Goal: Task Accomplishment & Management: Complete application form

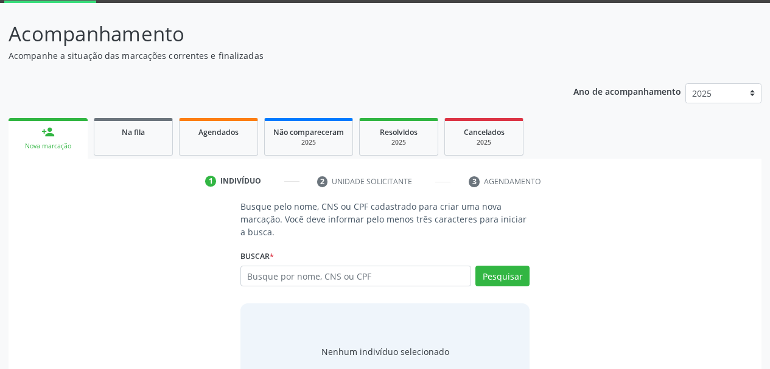
scroll to position [113, 0]
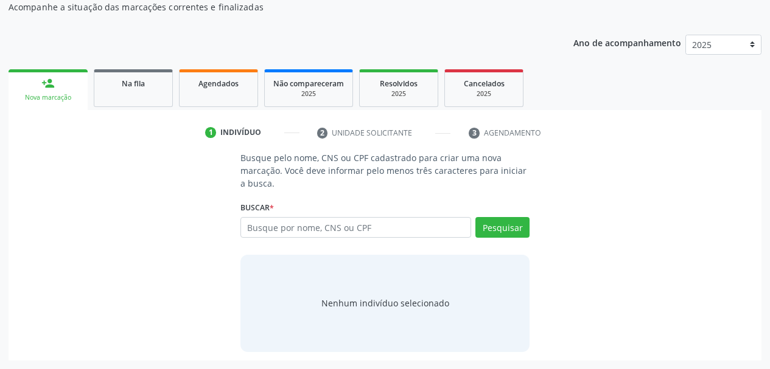
click at [412, 228] on input "text" at bounding box center [355, 227] width 231 height 21
type input "702007378799182"
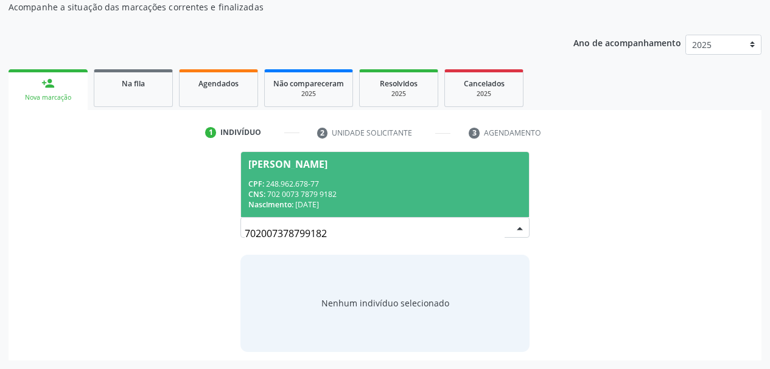
click at [361, 198] on div "CNS: 702 0073 7879 9182" at bounding box center [385, 194] width 274 height 10
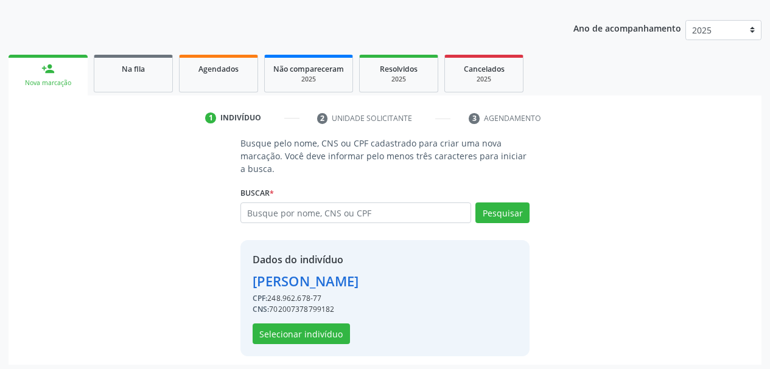
scroll to position [131, 0]
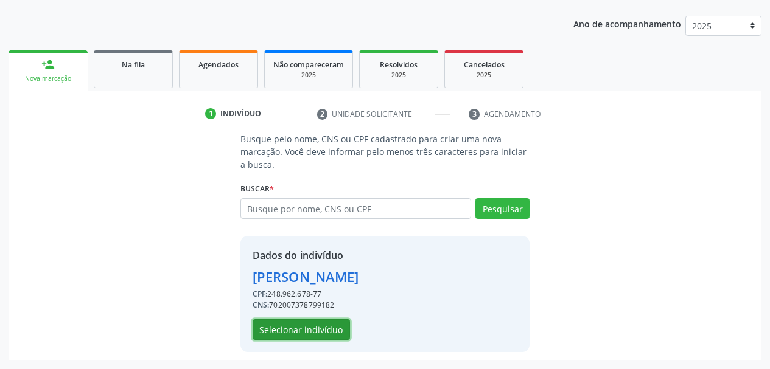
click at [301, 338] on button "Selecionar indivíduo" at bounding box center [301, 329] width 97 height 21
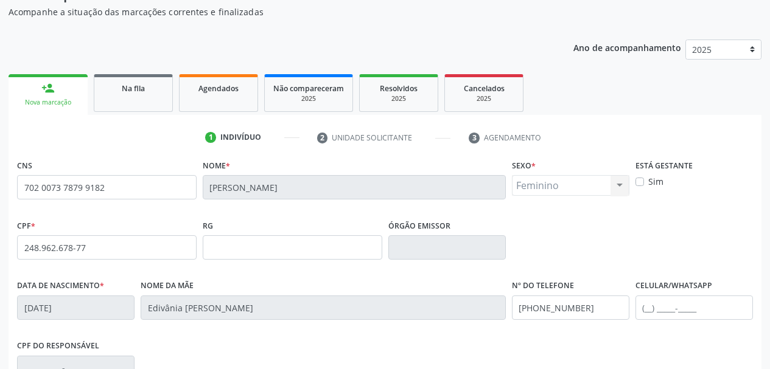
scroll to position [290, 0]
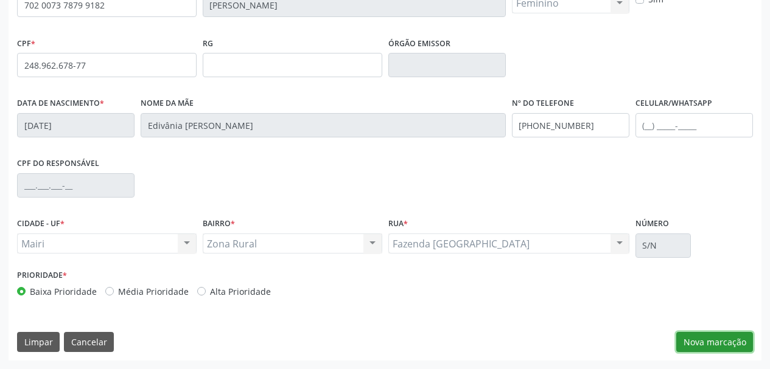
click at [704, 338] on button "Nova marcação" at bounding box center [714, 342] width 77 height 21
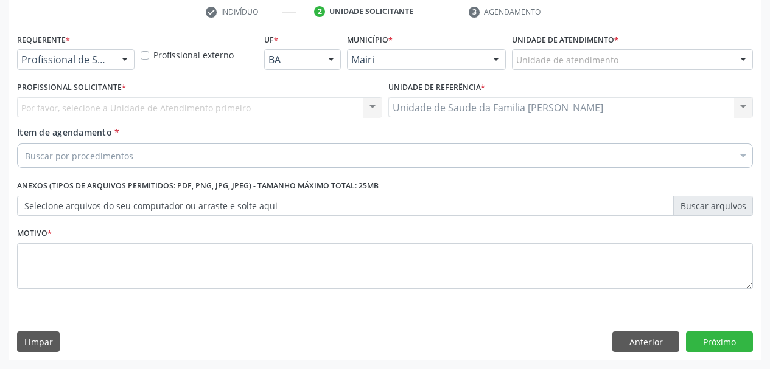
scroll to position [234, 0]
click at [549, 69] on div "Unidade de atendimento" at bounding box center [632, 59] width 241 height 21
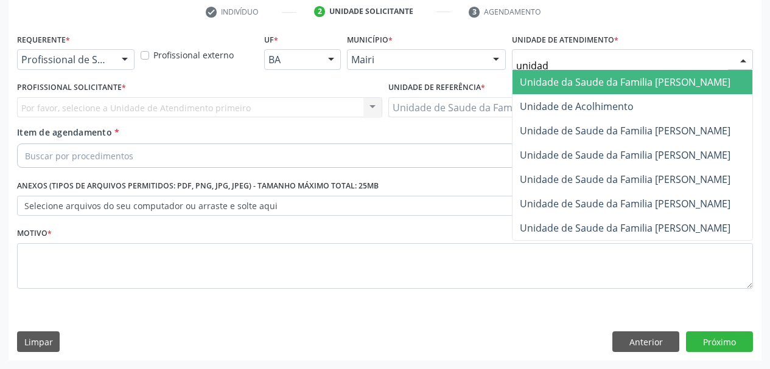
type input "unidade"
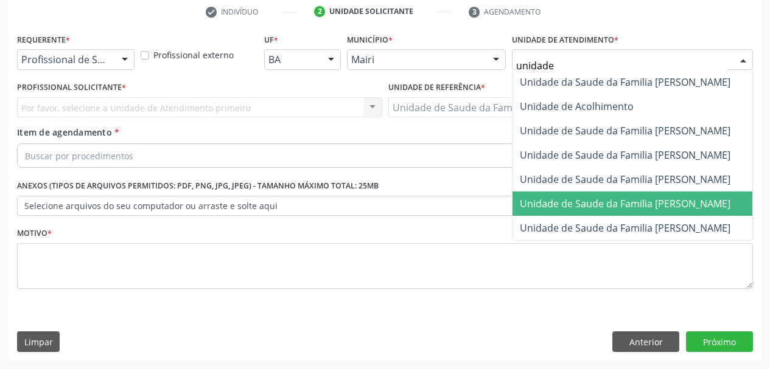
click at [631, 203] on span "Unidade de Saude da Familia [PERSON_NAME]" at bounding box center [625, 203] width 211 height 13
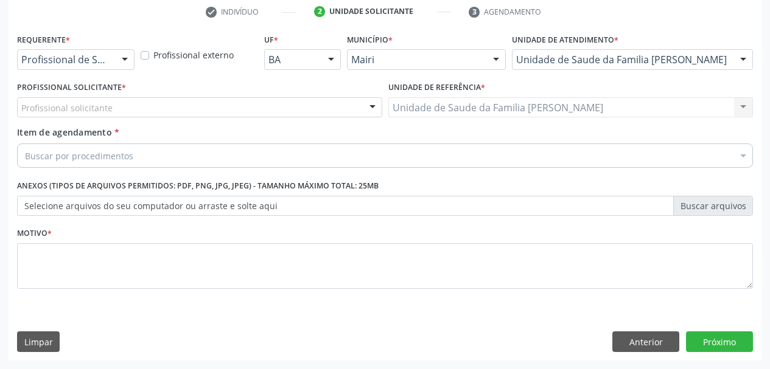
click at [180, 109] on div "Profissional solicitante" at bounding box center [199, 107] width 365 height 21
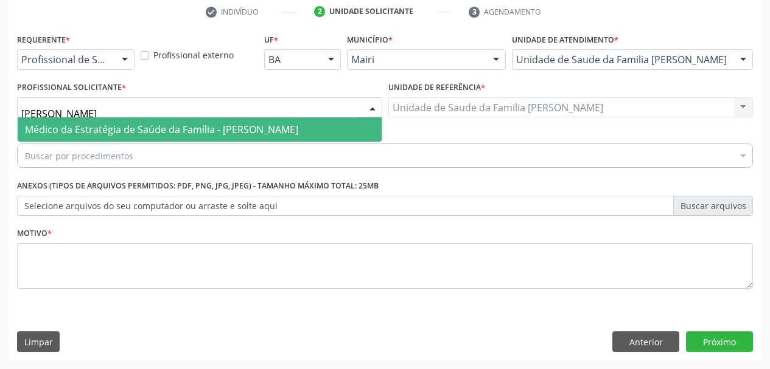
type input "[PERSON_NAME]"
click at [202, 131] on span "Médico da Estratégia de Saúde da Família - [PERSON_NAME]" at bounding box center [161, 129] width 273 height 13
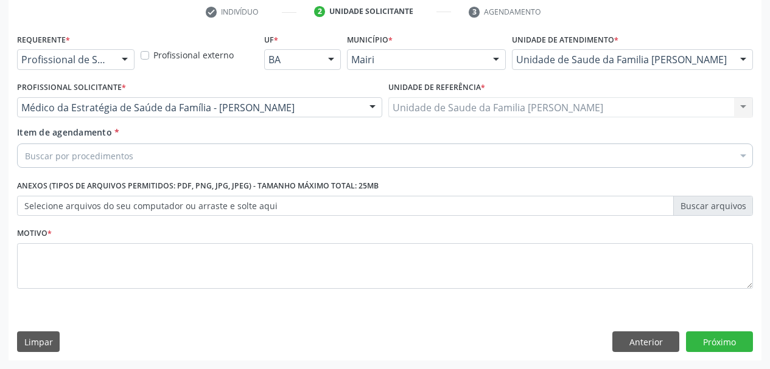
click at [197, 167] on div "Buscar por procedimentos" at bounding box center [385, 156] width 736 height 24
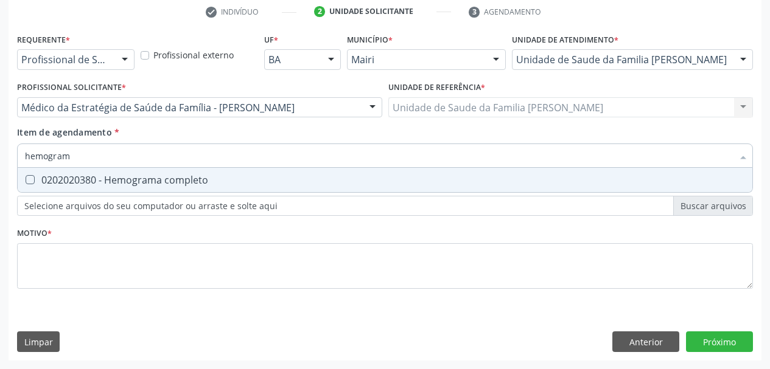
type input "hemograma"
click at [144, 176] on div "0202020380 - Hemograma completo" at bounding box center [385, 180] width 720 height 10
checkbox completo "true"
drag, startPoint x: 86, startPoint y: 162, endPoint x: 0, endPoint y: 169, distance: 86.1
click at [0, 169] on div "Acompanhamento Acompanhe a situação das marcações correntes e finalizadas Relat…" at bounding box center [385, 101] width 770 height 536
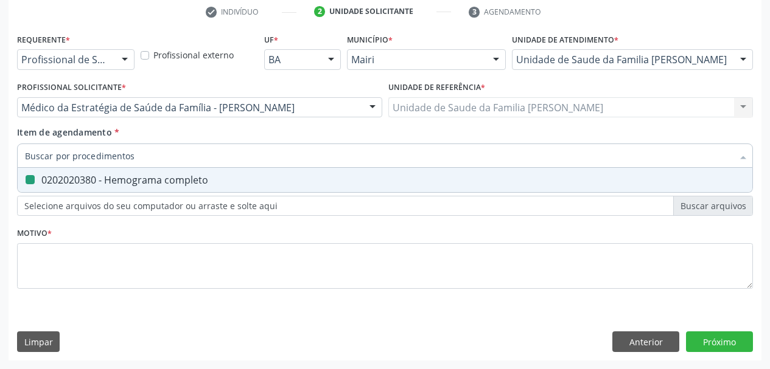
checkbox completo "false"
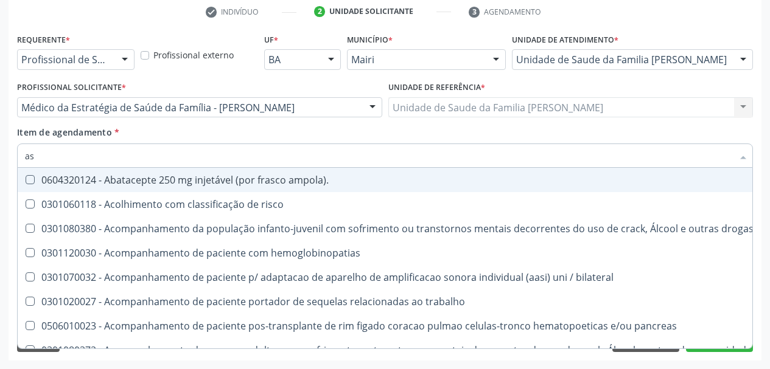
type input "ast"
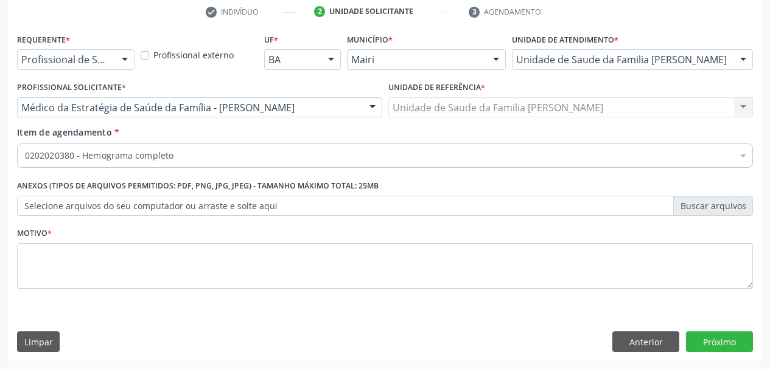
checkbox completo "true"
click at [184, 143] on div "Item de agendamento * 0202020380 - Hemograma completo Desfazer seleção Selecion…" at bounding box center [385, 145] width 736 height 38
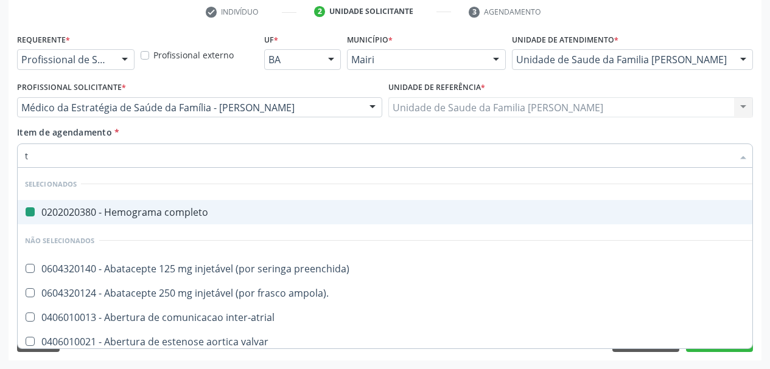
type input "tg"
checkbox completo "false"
type input "tgo"
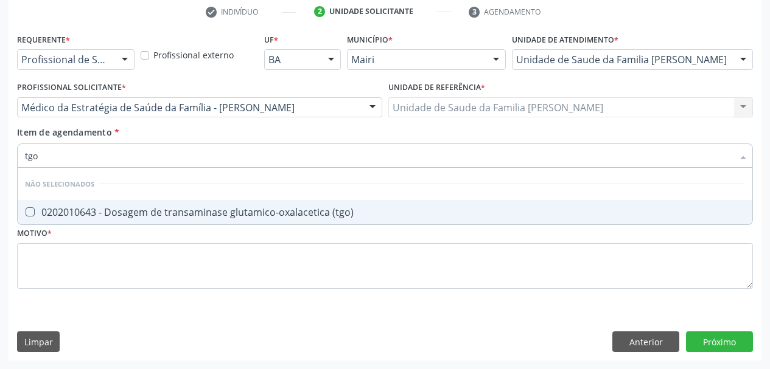
click at [218, 205] on span "0202010643 - Dosagem de transaminase glutamico-oxalacetica (tgo)" at bounding box center [385, 212] width 734 height 24
checkbox \(tgo\) "true"
drag, startPoint x: 52, startPoint y: 159, endPoint x: 0, endPoint y: 163, distance: 52.5
click at [0, 163] on div "Acompanhamento Acompanhe a situação das marcações correntes e finalizadas Relat…" at bounding box center [385, 101] width 770 height 536
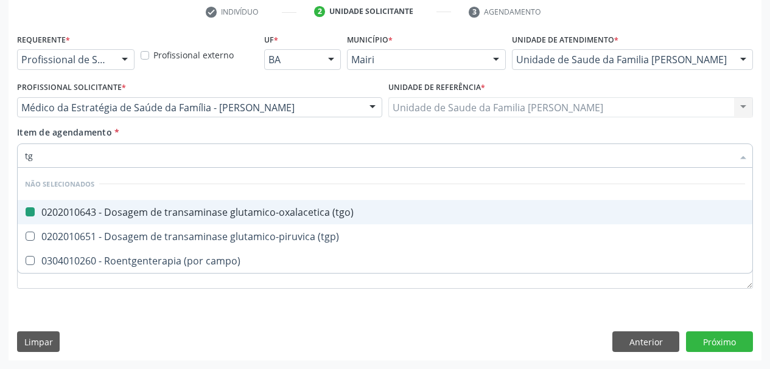
type input "tgp"
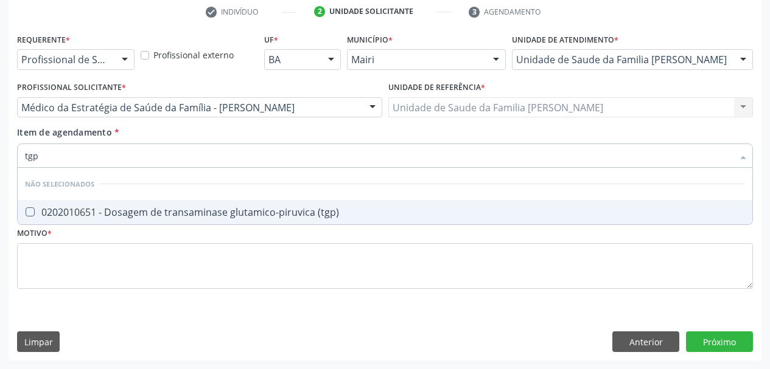
click at [49, 211] on div "0202010651 - Dosagem de transaminase glutamico-piruvica (tgp)" at bounding box center [385, 212] width 720 height 10
checkbox \(tgp\) "true"
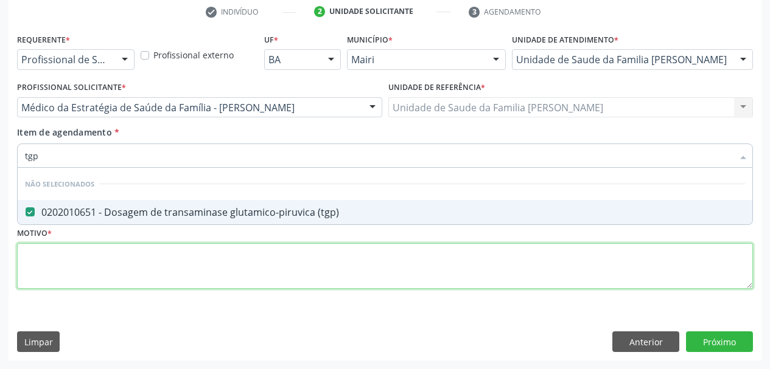
click at [77, 266] on div "Requerente * Profissional de Saúde Profissional de Saúde Paciente Nenhum result…" at bounding box center [385, 168] width 736 height 276
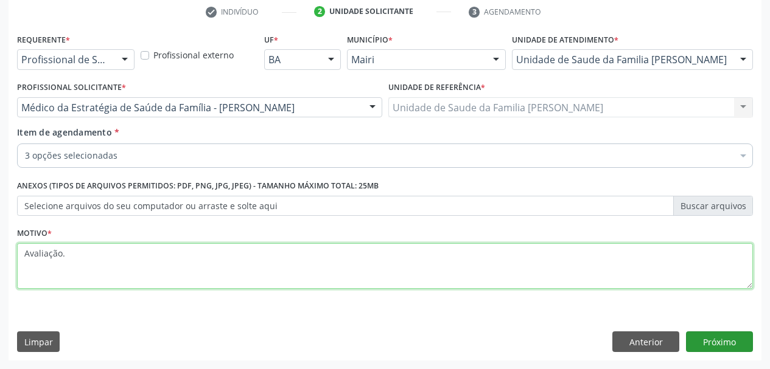
type textarea "Avaliação."
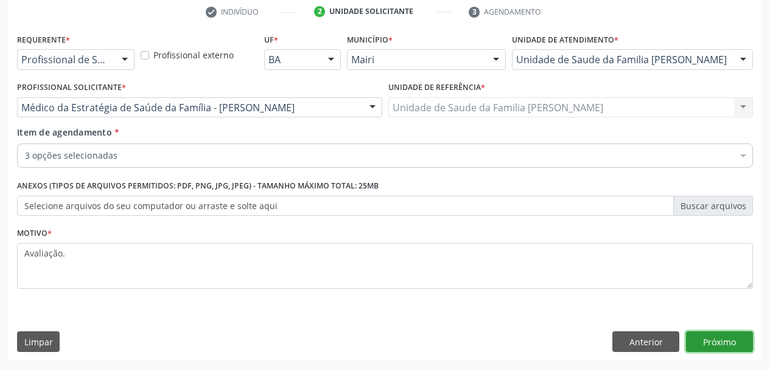
click at [744, 346] on button "Próximo" at bounding box center [719, 342] width 67 height 21
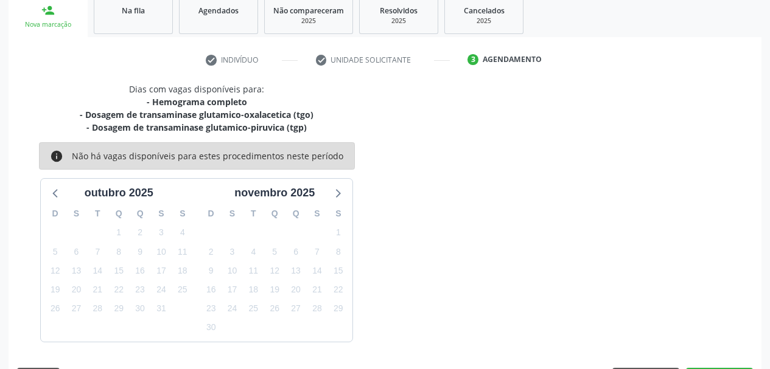
scroll to position [221, 0]
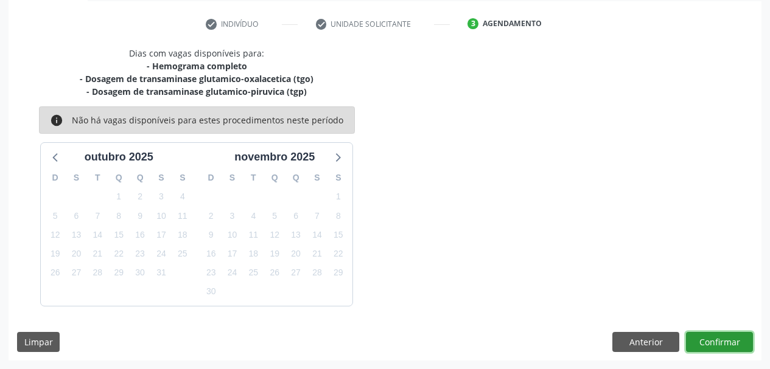
click at [706, 342] on button "Confirmar" at bounding box center [719, 342] width 67 height 21
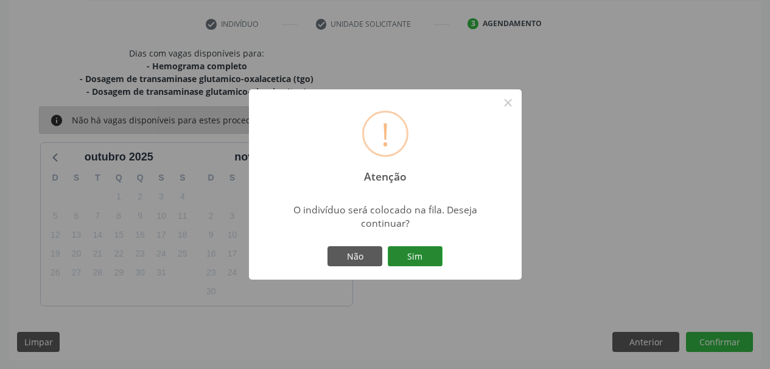
click at [431, 251] on button "Sim" at bounding box center [415, 256] width 55 height 21
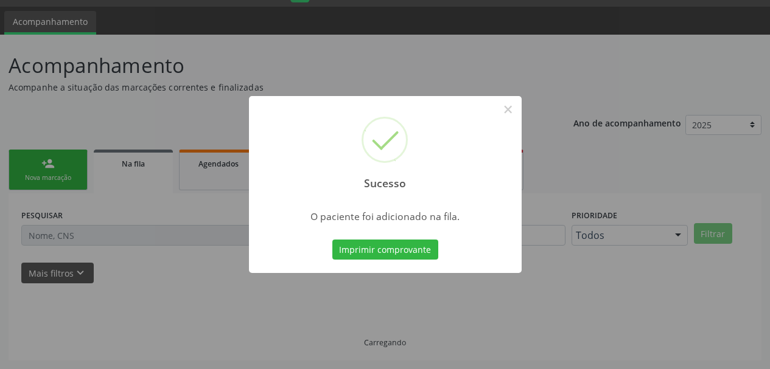
scroll to position [32, 0]
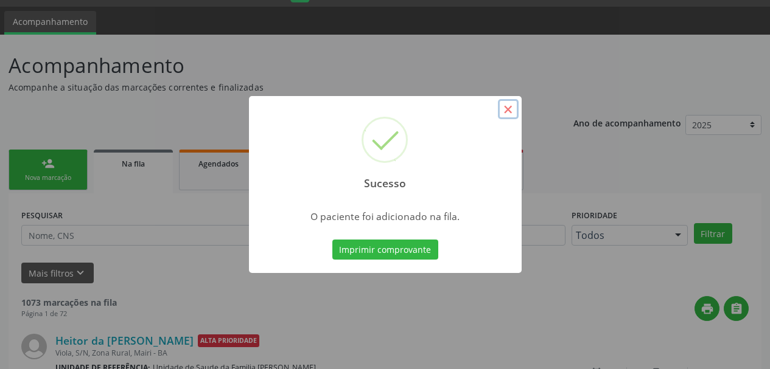
click at [515, 111] on button "×" at bounding box center [508, 109] width 21 height 21
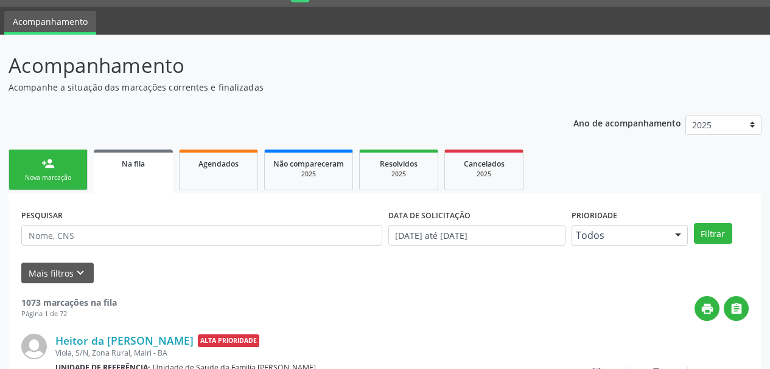
click at [68, 173] on link "person_add Nova marcação" at bounding box center [48, 170] width 79 height 41
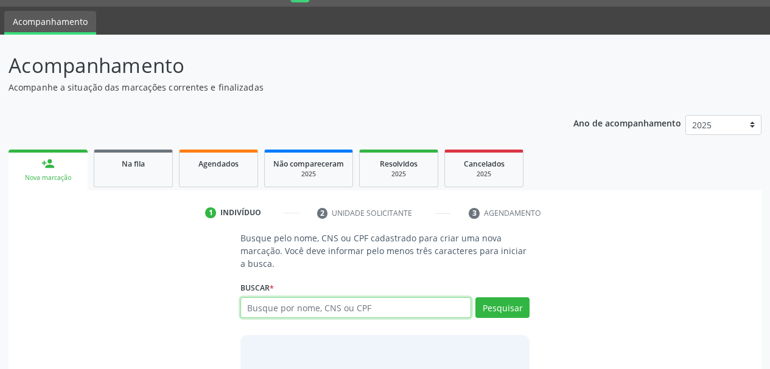
click at [288, 305] on input "text" at bounding box center [355, 308] width 231 height 21
type input "702007378799182"
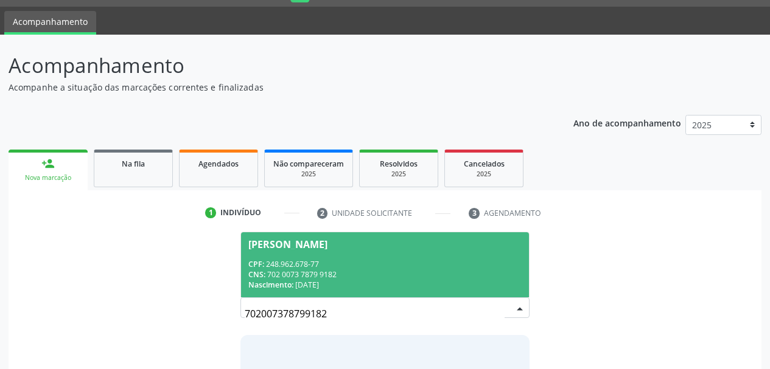
click at [305, 271] on div "CNS: 702 0073 7879 9182" at bounding box center [385, 275] width 274 height 10
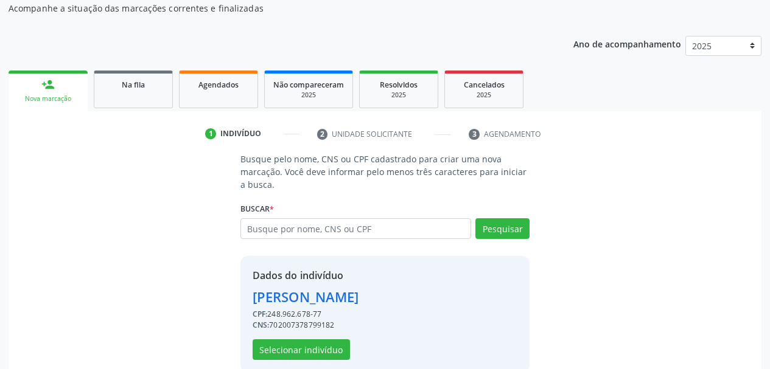
scroll to position [131, 0]
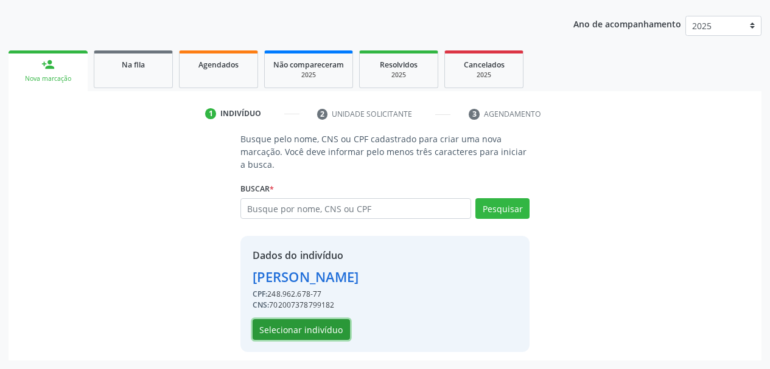
click at [279, 329] on button "Selecionar indivíduo" at bounding box center [301, 329] width 97 height 21
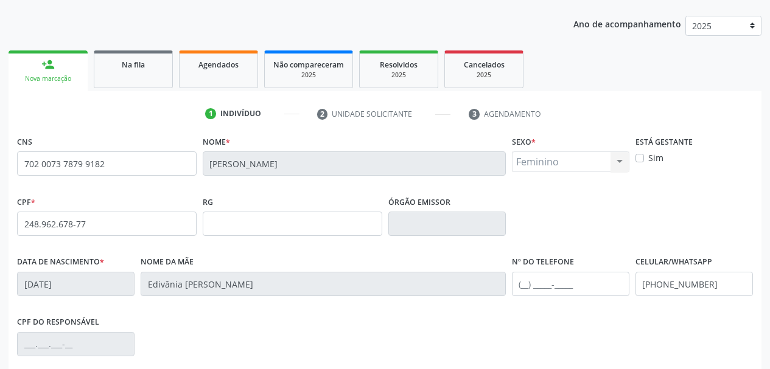
scroll to position [290, 0]
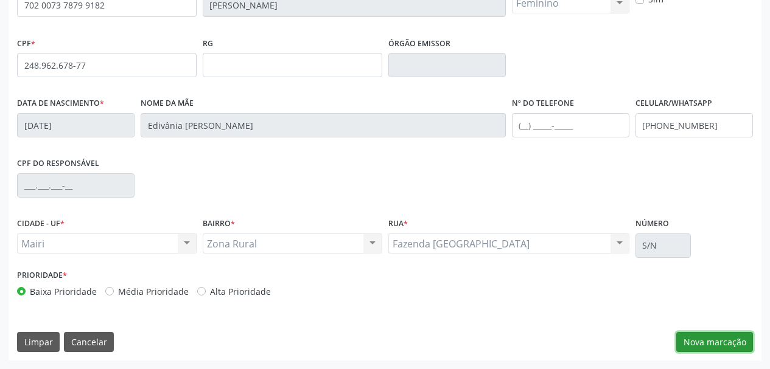
click at [737, 345] on button "Nova marcação" at bounding box center [714, 342] width 77 height 21
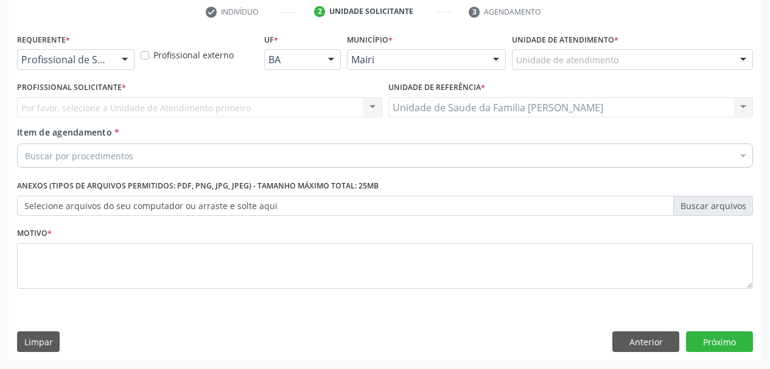
scroll to position [234, 0]
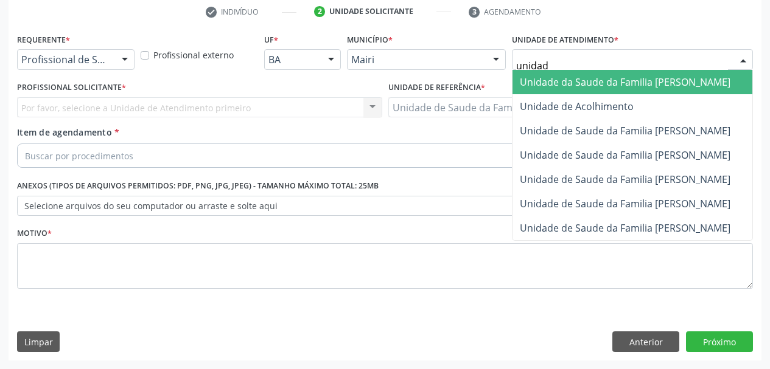
type input "unidade"
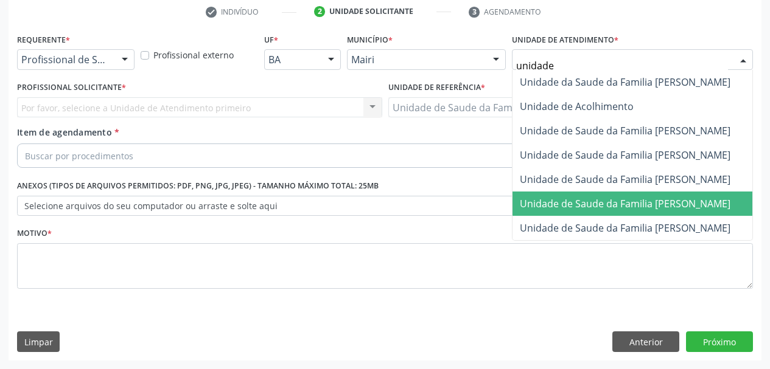
click at [638, 203] on span "Unidade de Saude da Familia [PERSON_NAME]" at bounding box center [625, 203] width 211 height 13
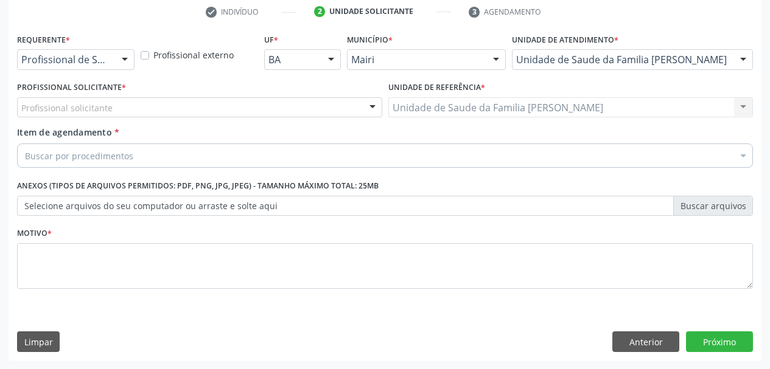
click at [167, 105] on div "Profissional solicitante" at bounding box center [199, 107] width 365 height 21
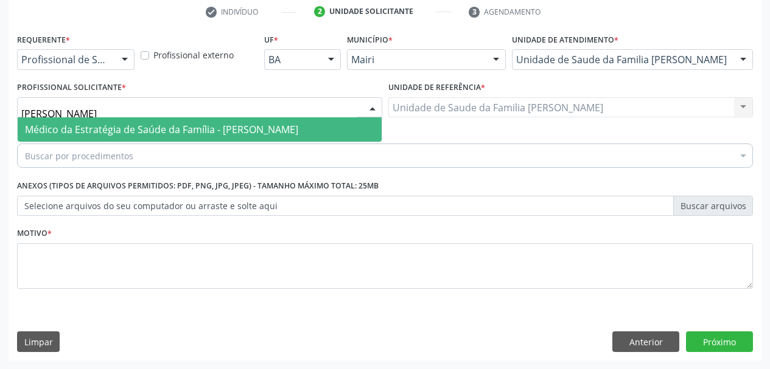
type input "[PERSON_NAME]"
click at [180, 130] on span "Médico da Estratégia de Saúde da Família - [PERSON_NAME]" at bounding box center [161, 129] width 273 height 13
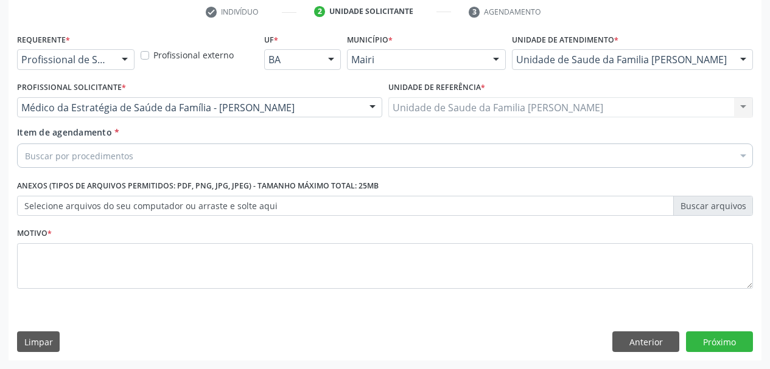
click at [176, 160] on div "Buscar por procedimentos" at bounding box center [385, 156] width 736 height 24
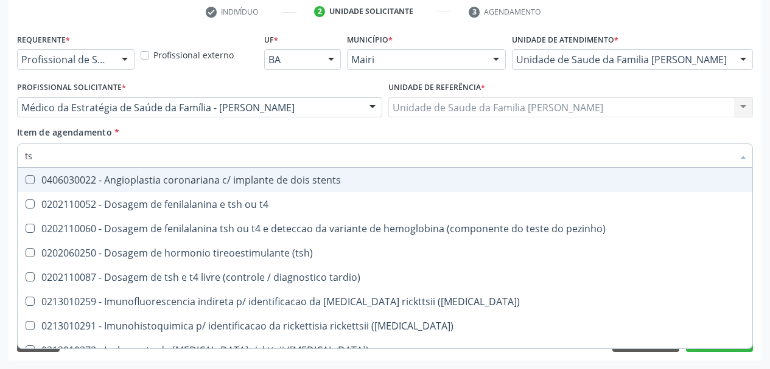
type input "tsh"
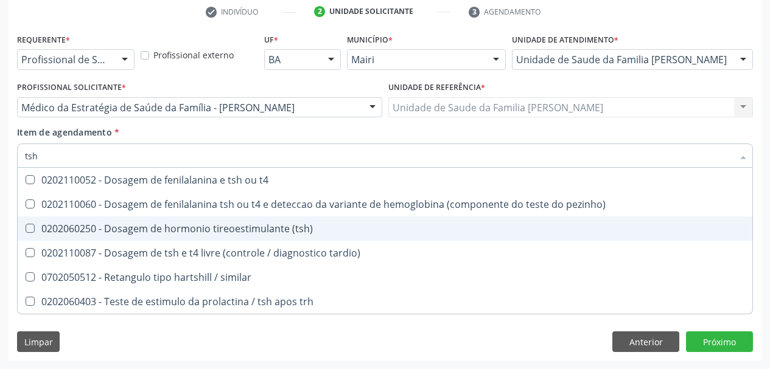
click at [235, 229] on div "0202060250 - Dosagem de hormonio tireoestimulante (tsh)" at bounding box center [385, 229] width 720 height 10
checkbox \(tsh\) "true"
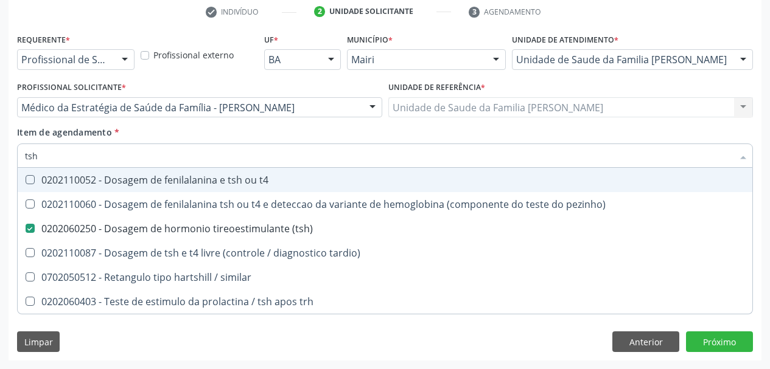
drag, startPoint x: 71, startPoint y: 158, endPoint x: 0, endPoint y: 148, distance: 71.9
click at [0, 148] on div "Acompanhamento Acompanhe a situação das marcações correntes e finalizadas Relat…" at bounding box center [385, 101] width 770 height 536
type input "t"
checkbox \(tsh\) "false"
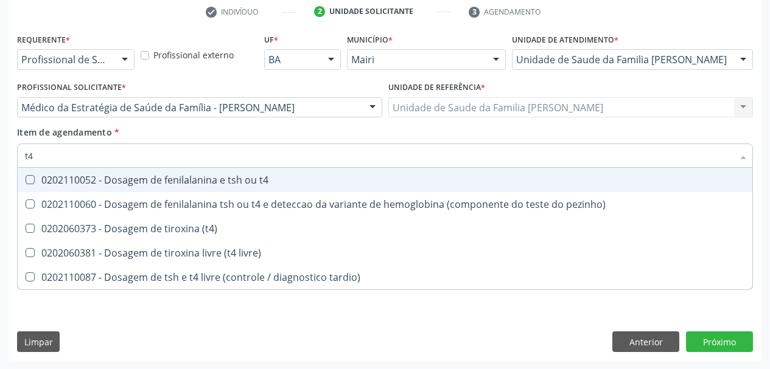
type input "t4"
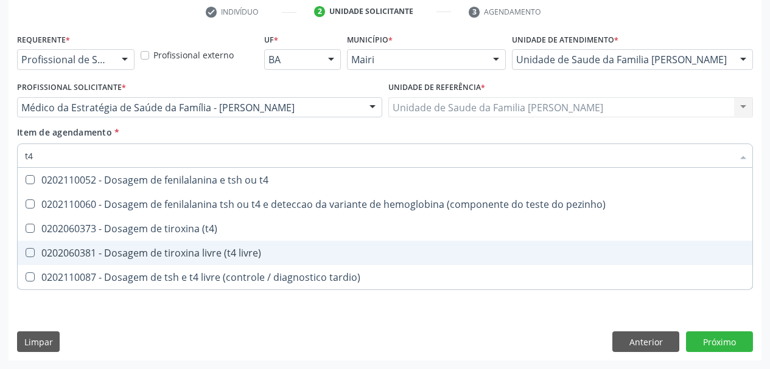
click at [123, 251] on div "0202060381 - Dosagem de tiroxina livre (t4 livre)" at bounding box center [385, 253] width 720 height 10
checkbox livre\) "true"
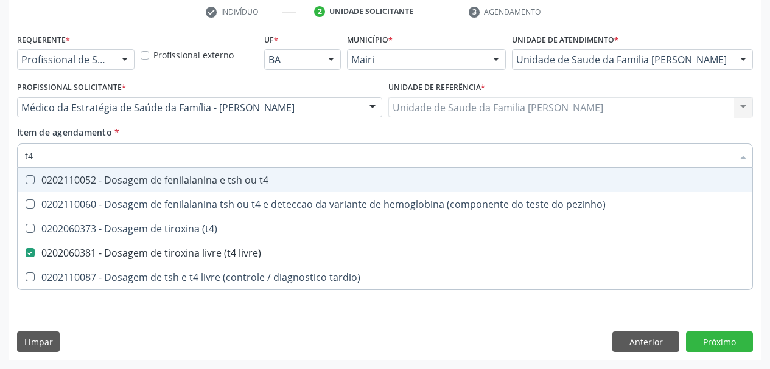
drag, startPoint x: 37, startPoint y: 159, endPoint x: 0, endPoint y: 158, distance: 37.1
click at [0, 158] on div "Acompanhamento Acompanhe a situação das marcações correntes e finalizadas Relat…" at bounding box center [385, 101] width 770 height 536
type input "t"
checkbox livre\) "false"
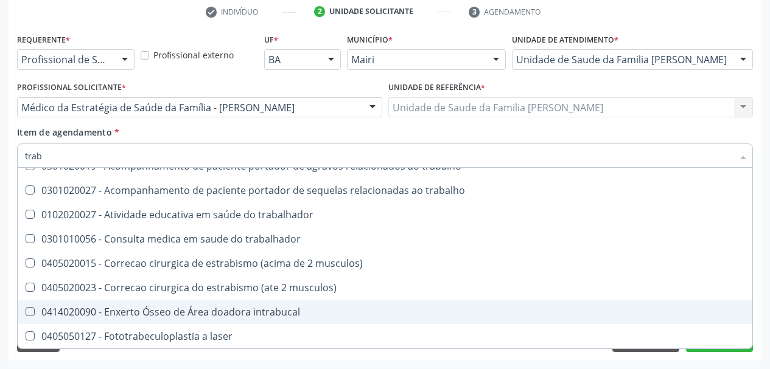
scroll to position [0, 0]
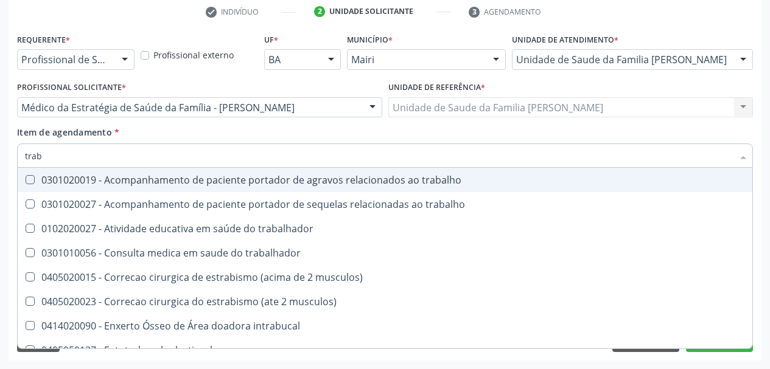
drag, startPoint x: 49, startPoint y: 153, endPoint x: 0, endPoint y: 164, distance: 49.9
click at [0, 164] on div "Acompanhamento Acompanhe a situação das marcações correntes e finalizadas Relat…" at bounding box center [385, 101] width 770 height 536
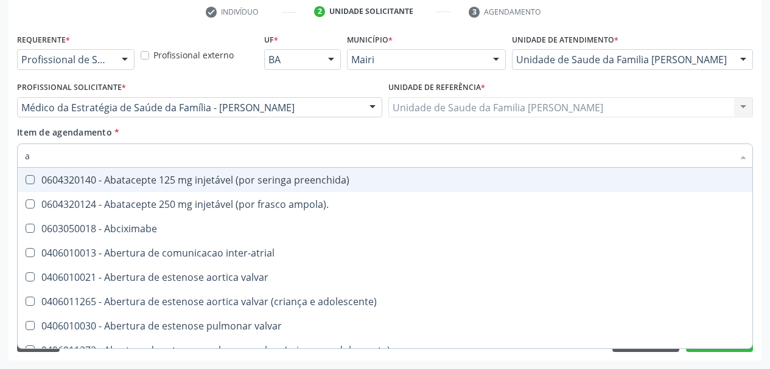
type input "an"
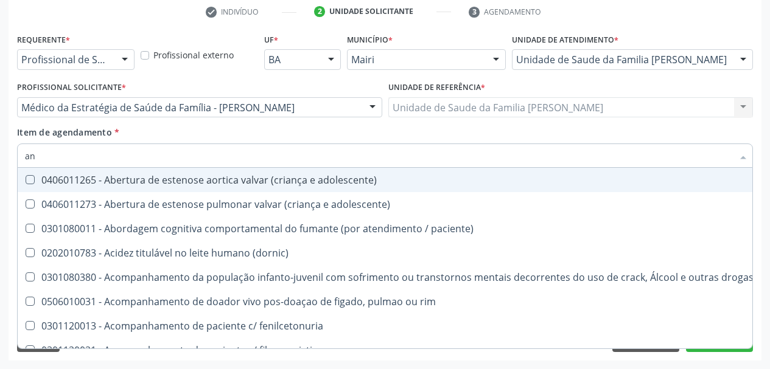
checkbox \(tsh\) "true"
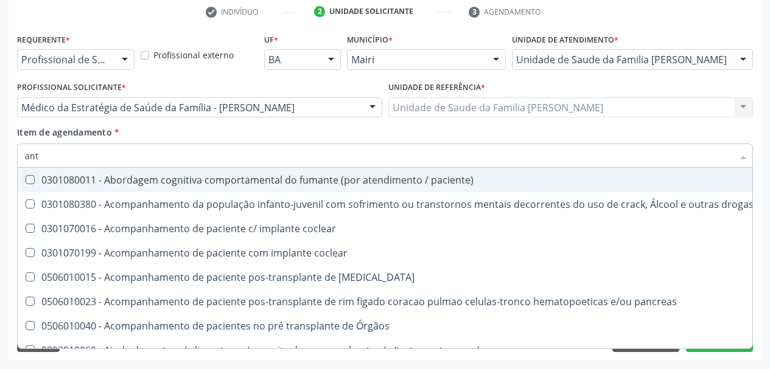
type input "anti"
checkbox \(tsh\) "false"
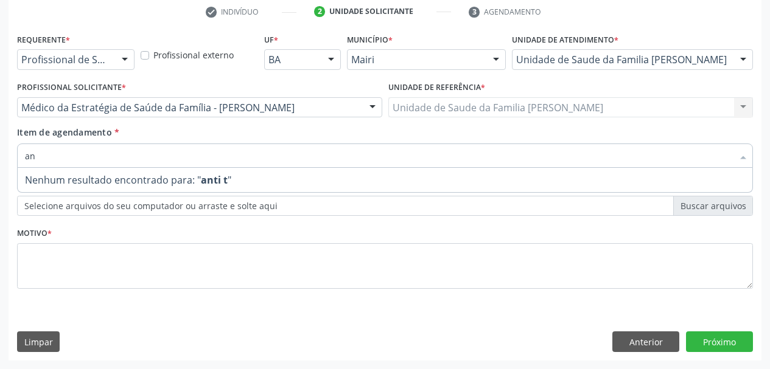
type input "a"
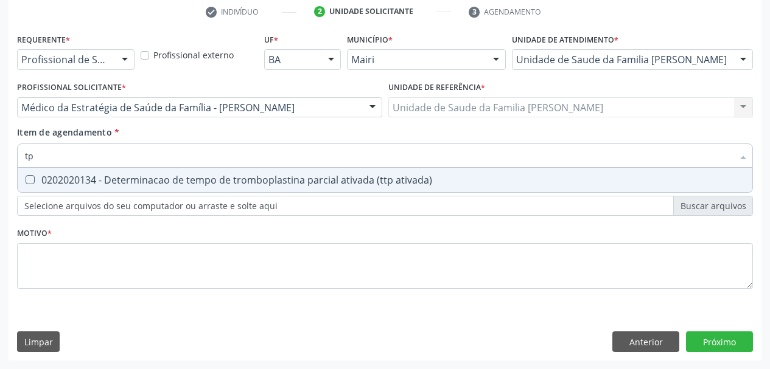
type input "t"
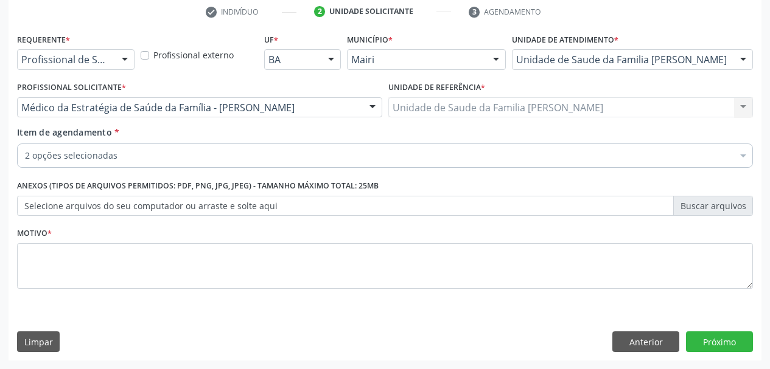
checkbox \(tsh\) "true"
checkbox livre\) "true"
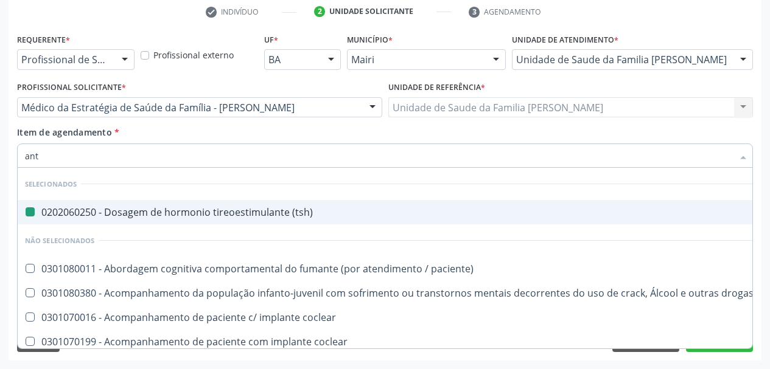
type input "anti"
checkbox \(tsh\) "false"
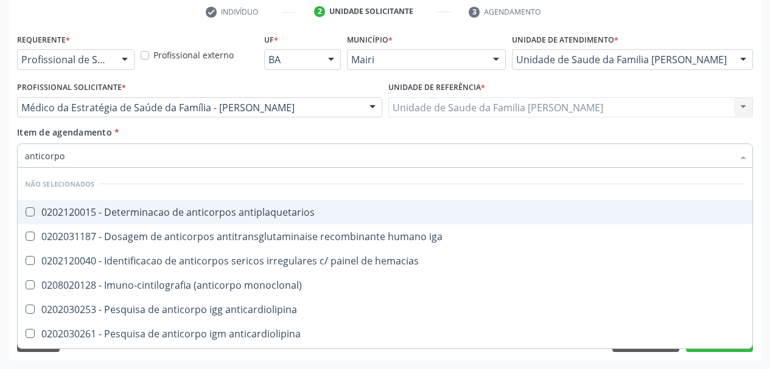
type input "anticorpos"
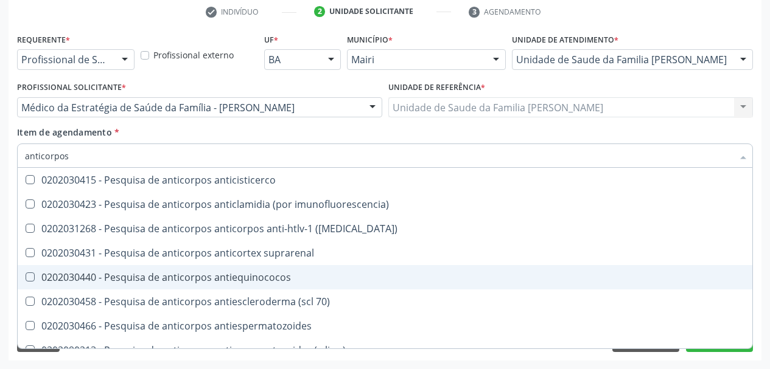
scroll to position [426, 0]
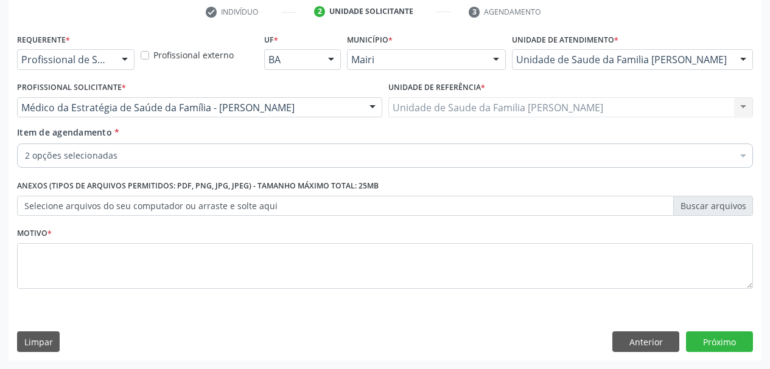
checkbox \(tsh\) "true"
checkbox livre\) "true"
click at [92, 147] on div "2 opções selecionadas" at bounding box center [385, 156] width 736 height 24
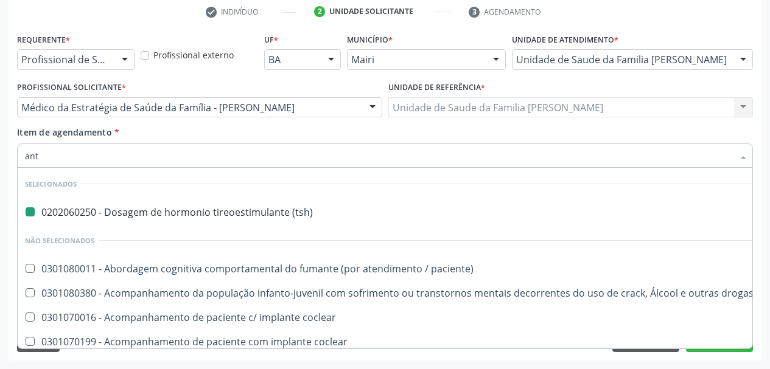
type input "anti"
checkbox \(tsh\) "false"
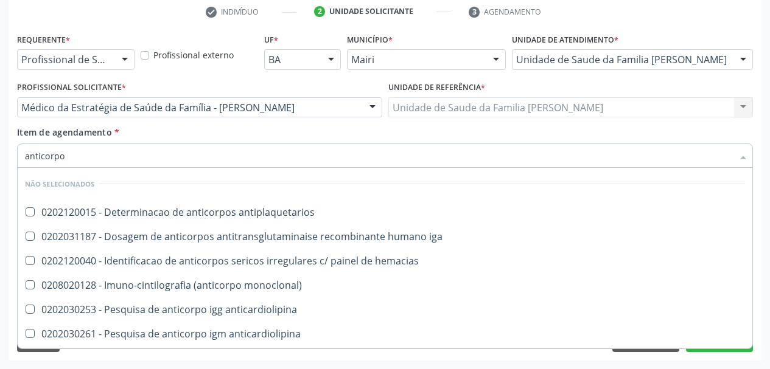
type input "anticorpos"
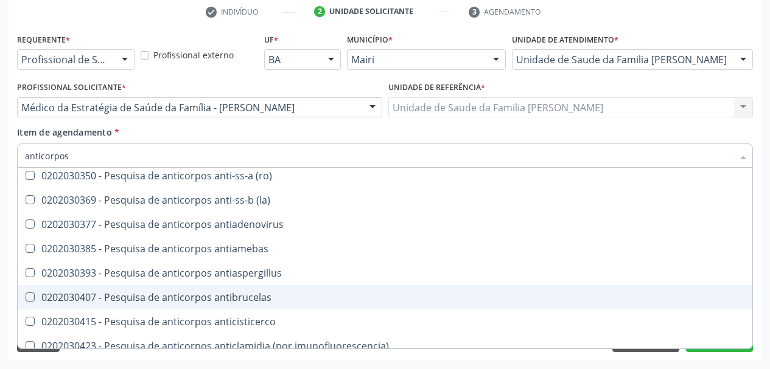
scroll to position [365, 0]
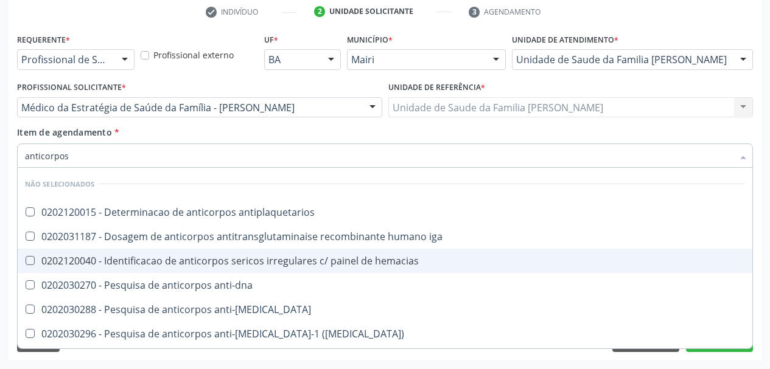
drag, startPoint x: 75, startPoint y: 156, endPoint x: 0, endPoint y: 156, distance: 75.5
click at [0, 156] on div "Acompanhamento Acompanhe a situação das marcações correntes e finalizadas Relat…" at bounding box center [385, 101] width 770 height 536
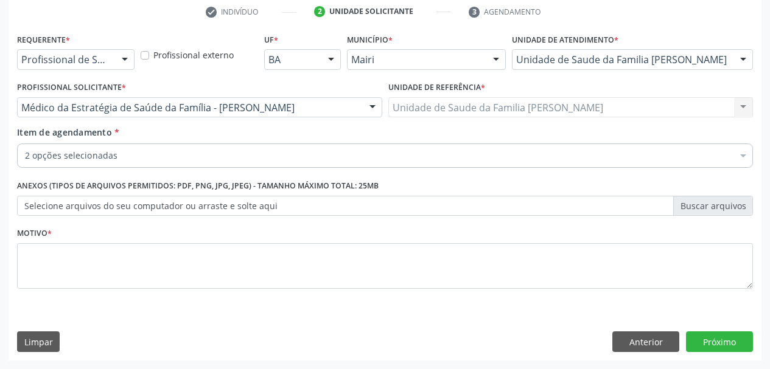
checkbox \(tsh\) "true"
checkbox livre\) "true"
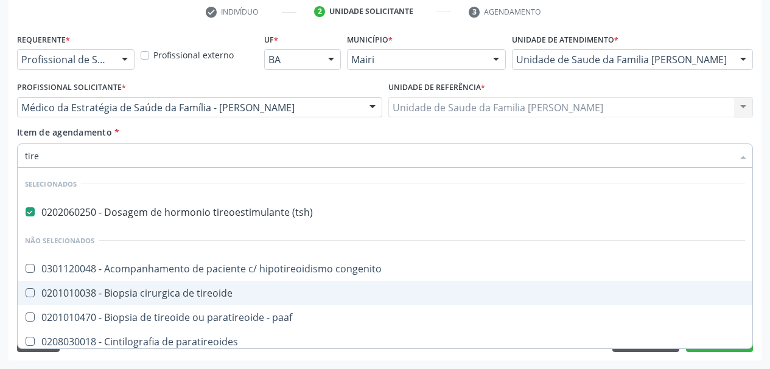
type input "tireo"
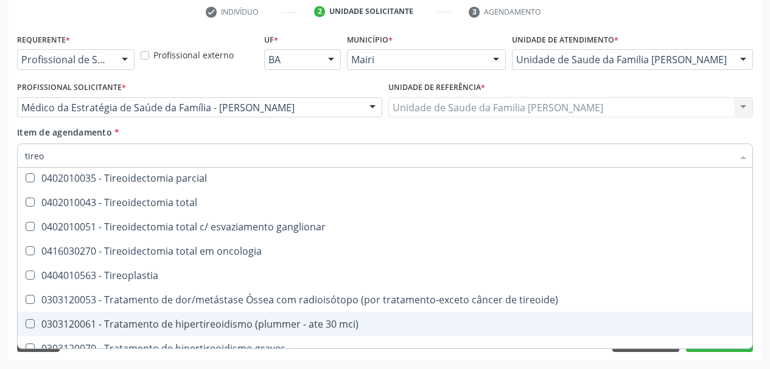
scroll to position [334, 0]
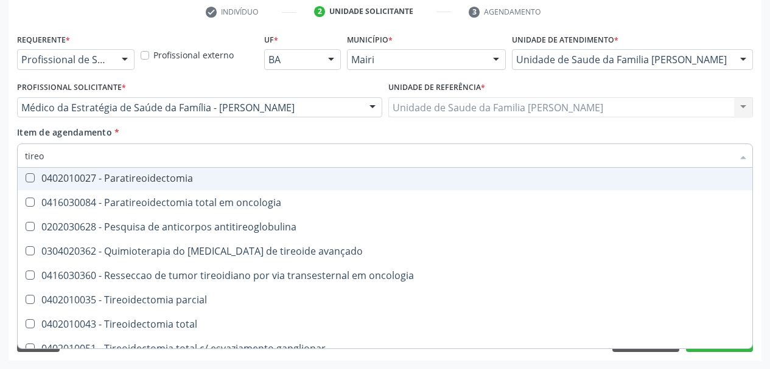
drag, startPoint x: 60, startPoint y: 147, endPoint x: 0, endPoint y: 159, distance: 60.7
click at [0, 159] on div "Acompanhamento Acompanhe a situação das marcações correntes e finalizadas Relat…" at bounding box center [385, 101] width 770 height 536
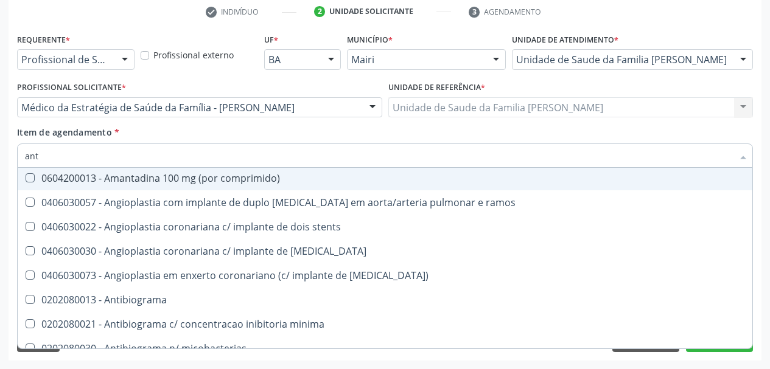
type input "anti"
checkbox \(tsh\) "false"
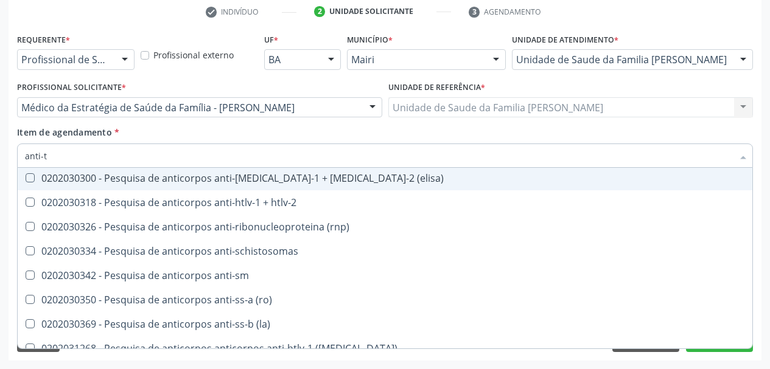
scroll to position [0, 0]
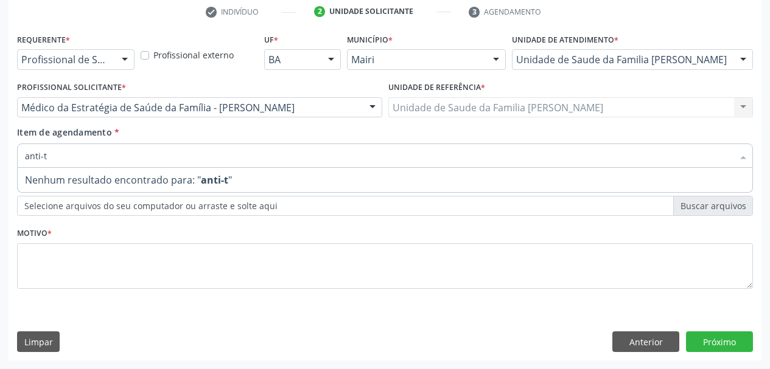
type input "anti-"
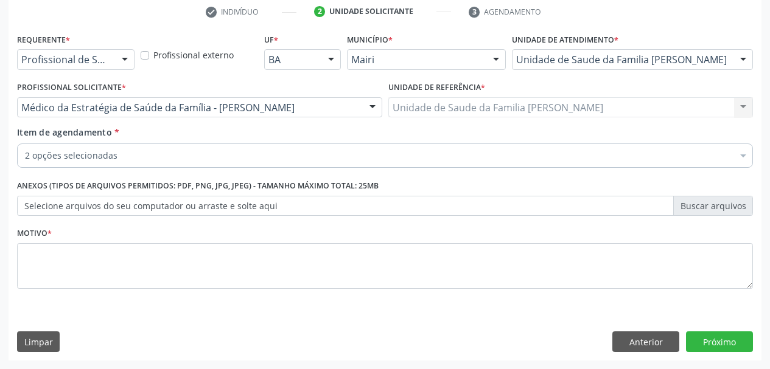
checkbox \(tsh\) "true"
checkbox livre\) "true"
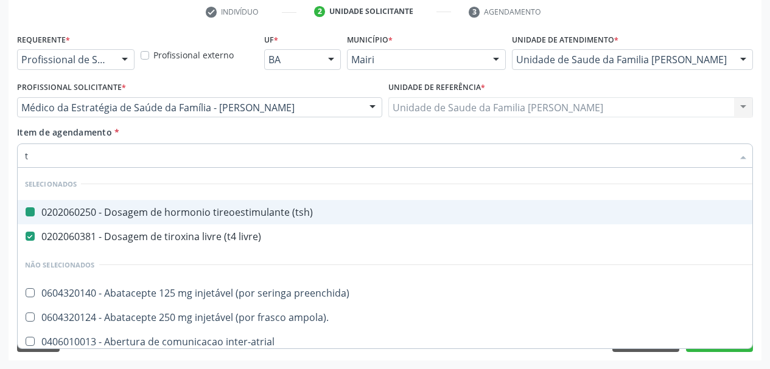
type input "tp"
checkbox \(tsh\) "false"
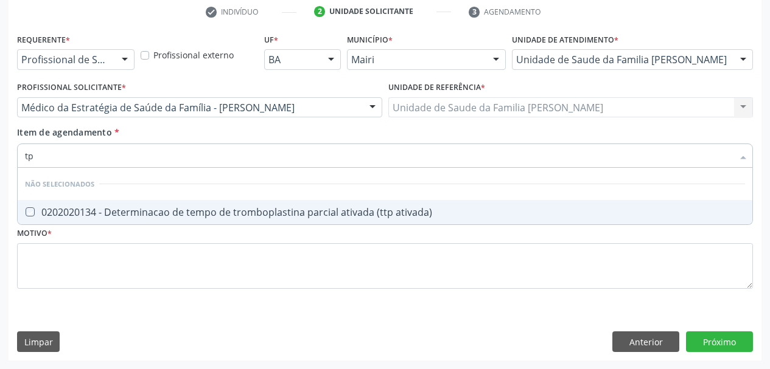
type input "t"
checkbox ativada\) "true"
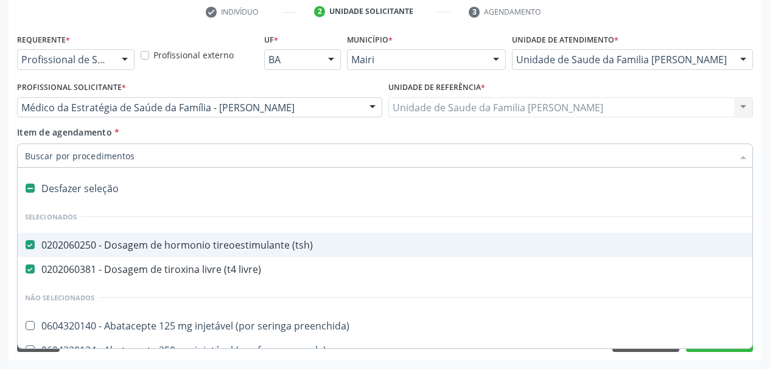
click at [6, 166] on div "Acompanhamento Acompanhe a situação das marcações correntes e finalizadas Relat…" at bounding box center [385, 101] width 770 height 536
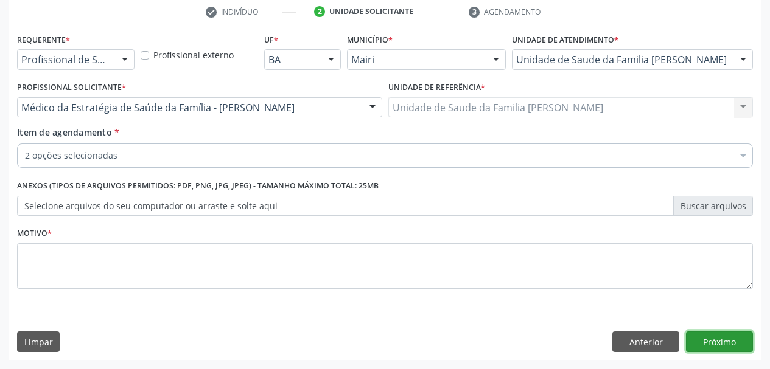
click at [719, 345] on button "Próximo" at bounding box center [719, 342] width 67 height 21
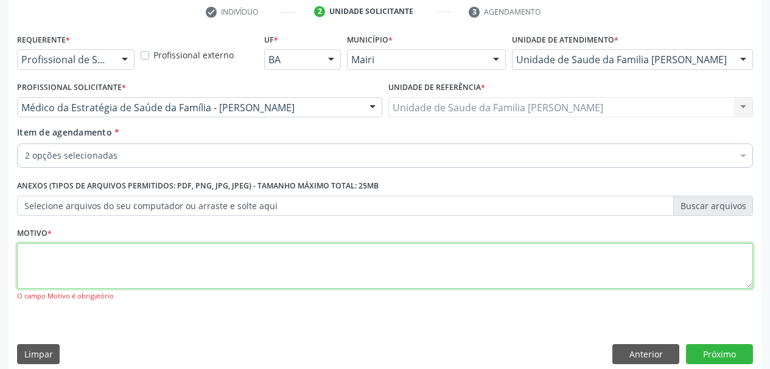
click at [319, 272] on textarea at bounding box center [385, 266] width 736 height 46
type textarea "Avaliação"
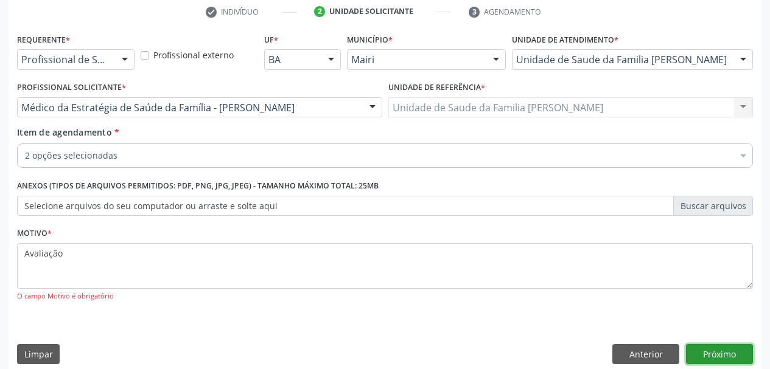
click at [728, 352] on button "Próximo" at bounding box center [719, 354] width 67 height 21
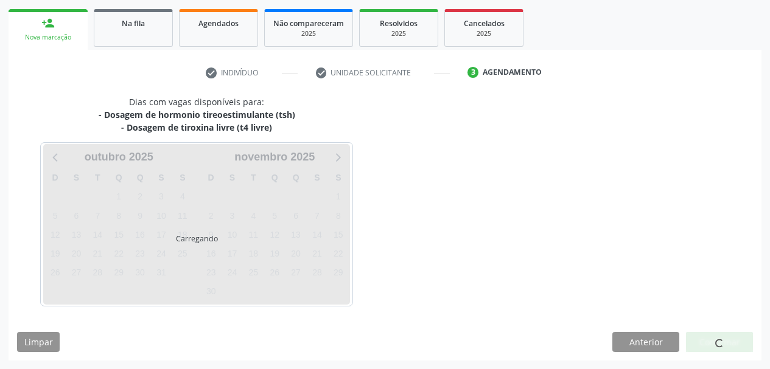
scroll to position [209, 0]
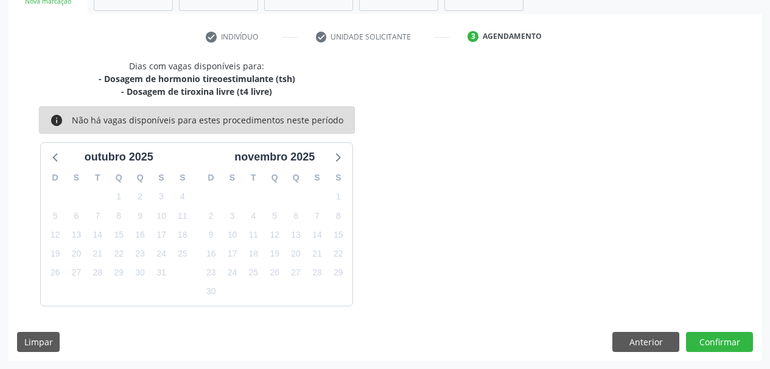
click at [709, 354] on div "Dias com vagas disponíveis para: - Dosagem de hormonio tireoestimulante (tsh) -…" at bounding box center [385, 210] width 753 height 301
click at [698, 341] on button "Confirmar" at bounding box center [719, 342] width 67 height 21
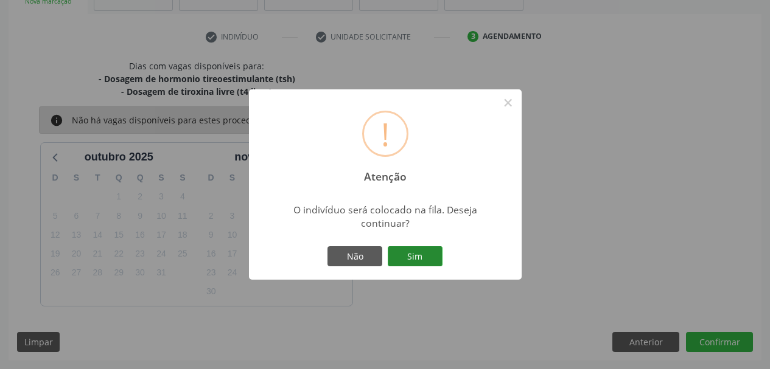
click at [437, 253] on button "Sim" at bounding box center [415, 256] width 55 height 21
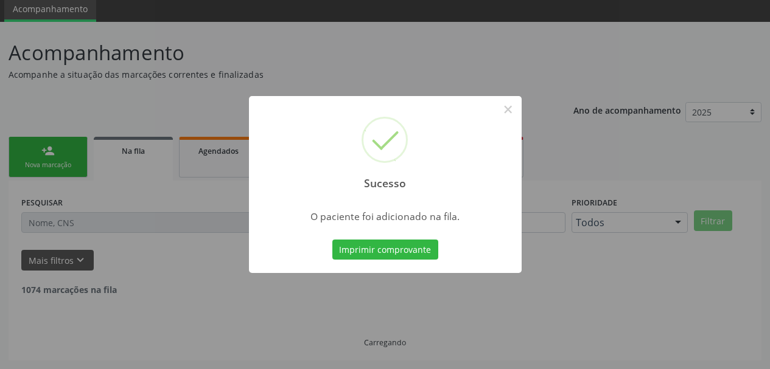
scroll to position [32, 0]
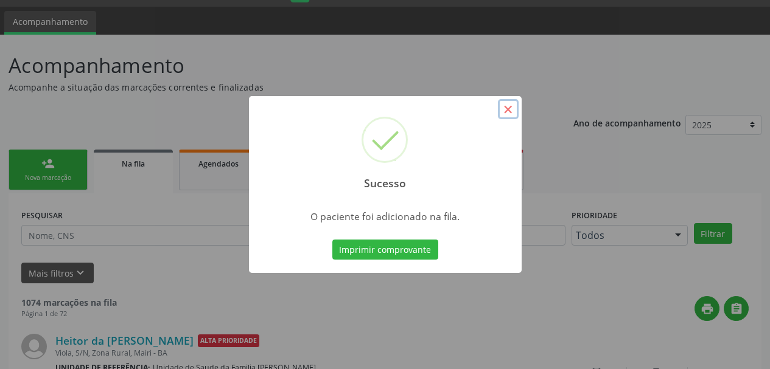
click at [507, 116] on button "×" at bounding box center [508, 109] width 21 height 21
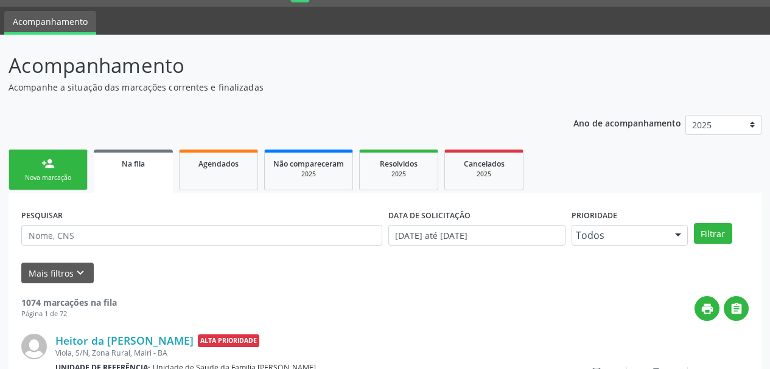
click at [71, 163] on link "person_add Nova marcação" at bounding box center [48, 170] width 79 height 41
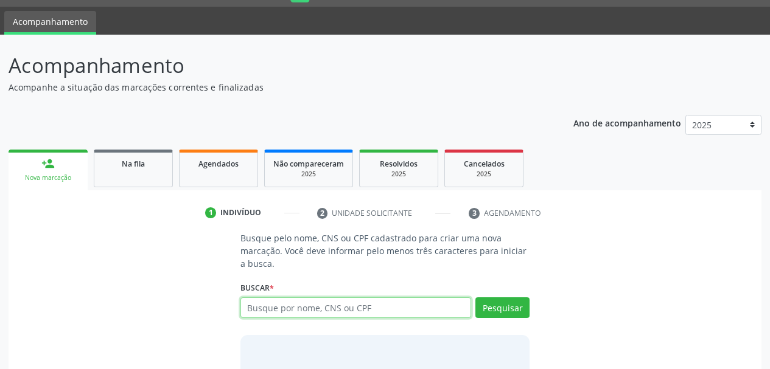
click at [277, 310] on input "text" at bounding box center [355, 308] width 231 height 21
type input "arlindo nunes machado"
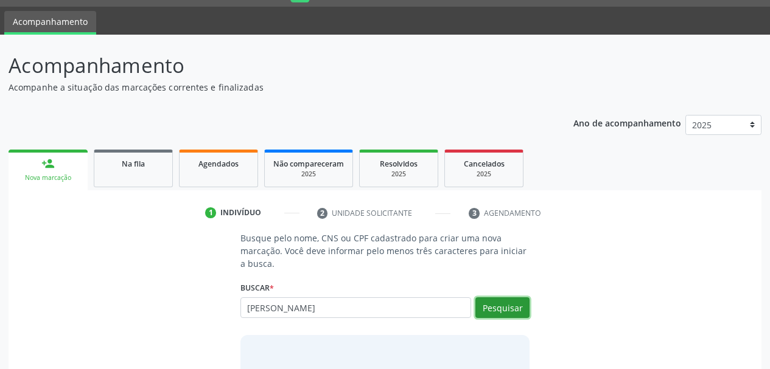
click at [516, 310] on button "Pesquisar" at bounding box center [502, 308] width 54 height 21
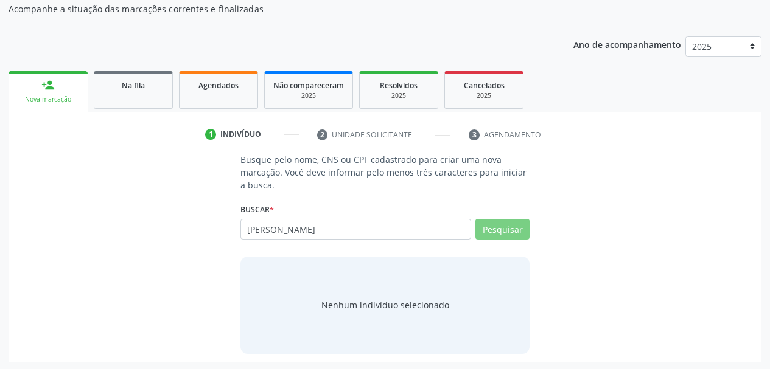
scroll to position [113, 0]
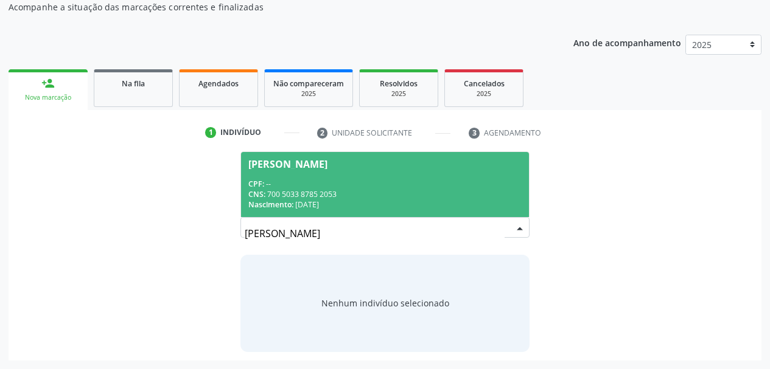
click at [433, 203] on div "Nascimento: 15/09/1943" at bounding box center [385, 205] width 274 height 10
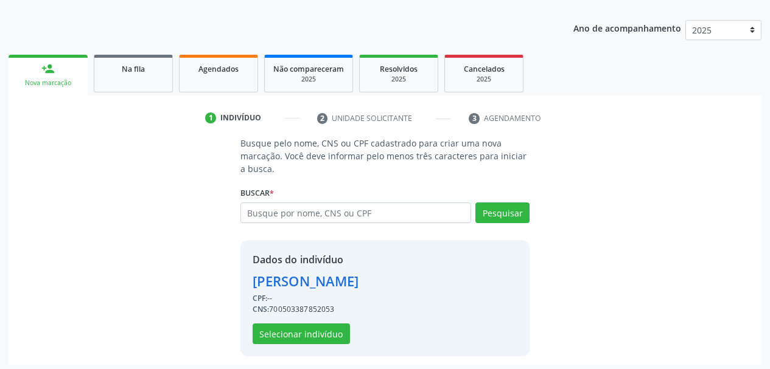
scroll to position [131, 0]
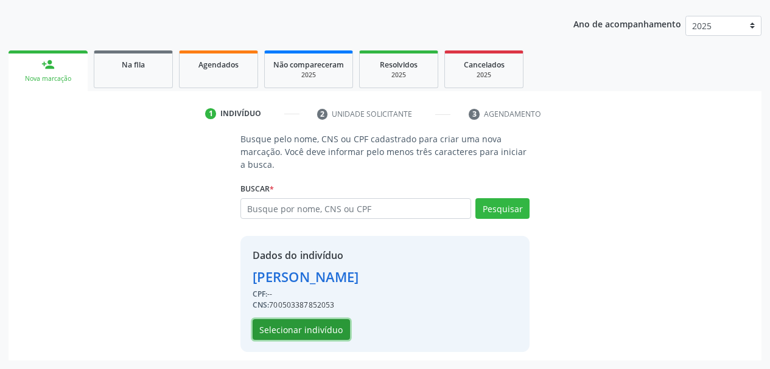
click at [301, 330] on button "Selecionar indivíduo" at bounding box center [301, 329] width 97 height 21
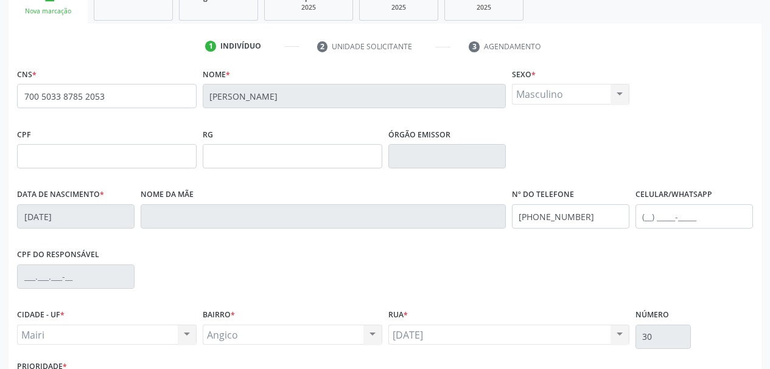
scroll to position [290, 0]
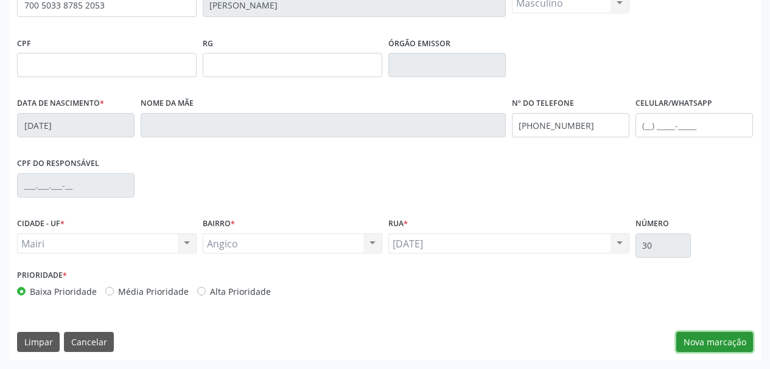
click at [695, 339] on button "Nova marcação" at bounding box center [714, 342] width 77 height 21
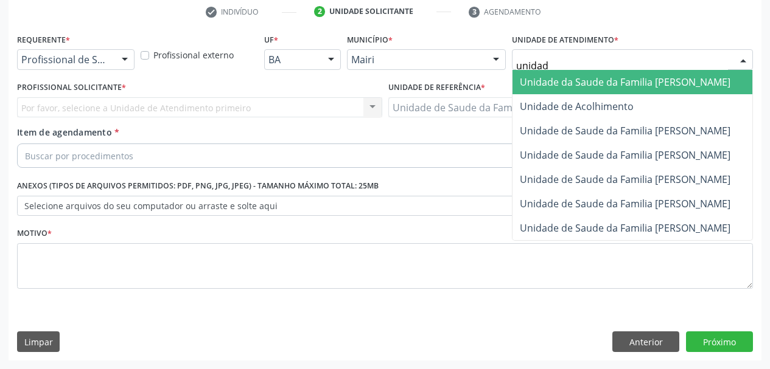
type input "unidade"
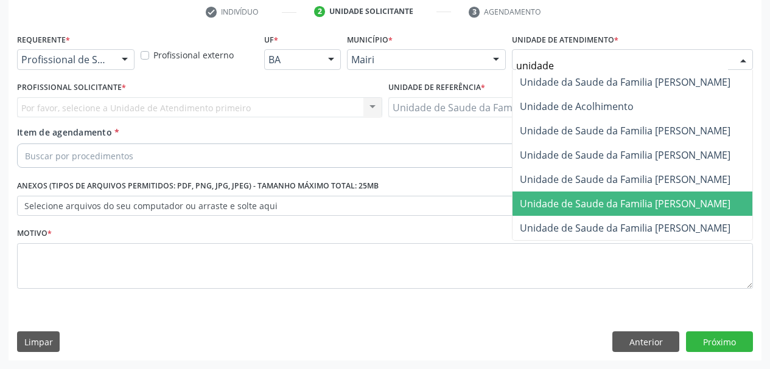
click at [645, 204] on span "Unidade de Saude da Familia [PERSON_NAME]" at bounding box center [625, 203] width 211 height 13
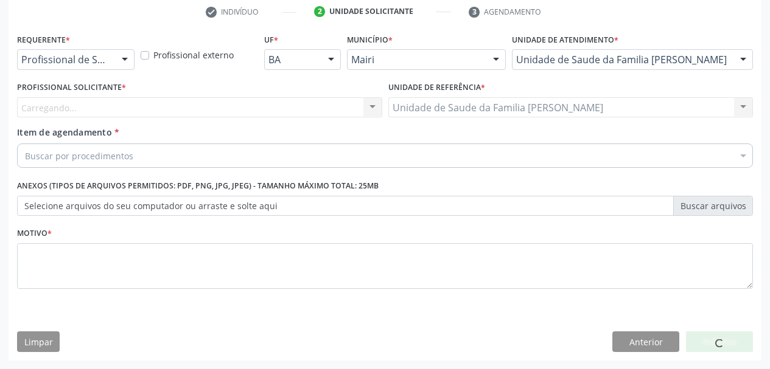
click at [149, 106] on div "Carregando..." at bounding box center [199, 107] width 365 height 21
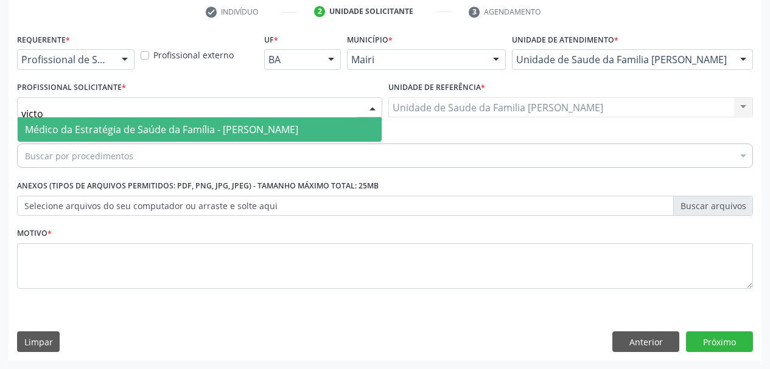
type input "victor"
click at [181, 130] on span "Médico da Estratégia de Saúde da Família - [PERSON_NAME]" at bounding box center [161, 129] width 273 height 13
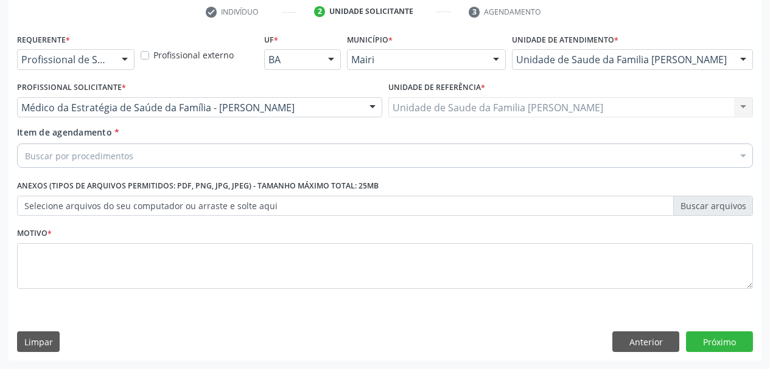
click at [181, 159] on div "Buscar por procedimentos" at bounding box center [385, 156] width 736 height 24
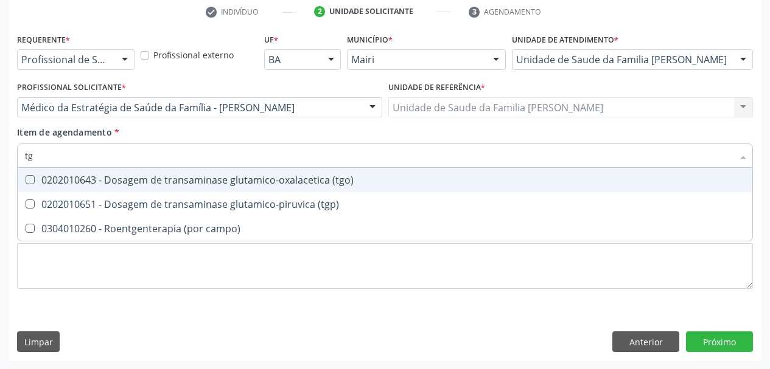
type input "tgo"
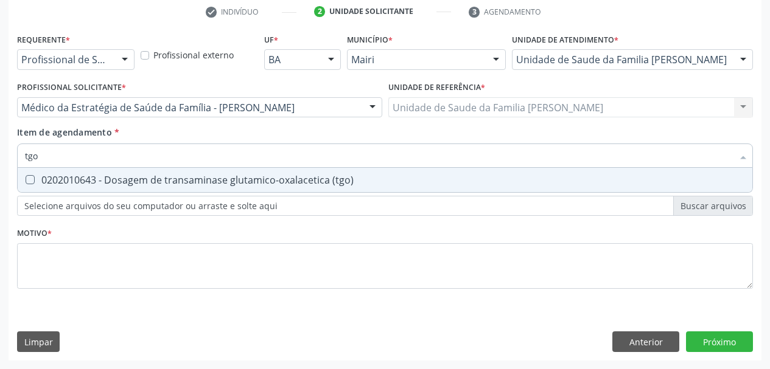
click at [209, 185] on div "0202010643 - Dosagem de transaminase glutamico-oxalacetica (tgo)" at bounding box center [385, 180] width 720 height 10
checkbox \(tgo\) "true"
drag, startPoint x: 70, startPoint y: 158, endPoint x: 0, endPoint y: 162, distance: 70.1
click at [0, 162] on div "Acompanhamento Acompanhe a situação das marcações correntes e finalizadas Relat…" at bounding box center [385, 101] width 770 height 536
type input "t"
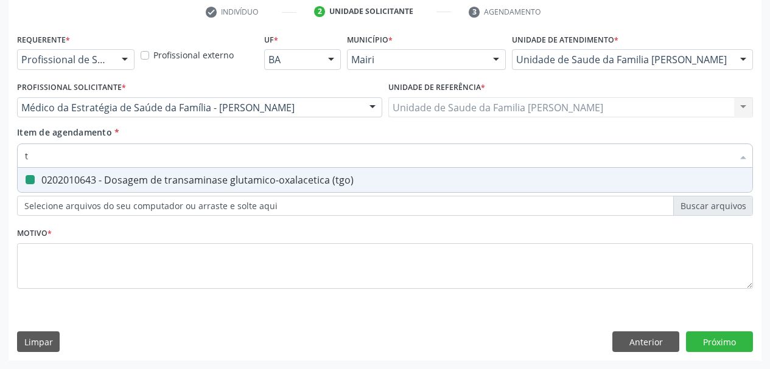
checkbox \(tgo\) "false"
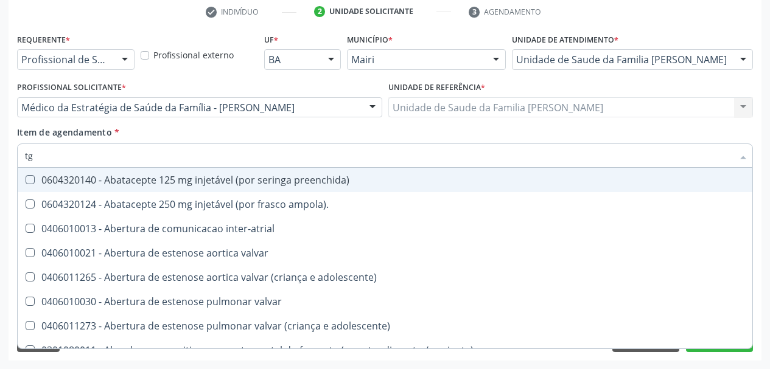
type input "tgp"
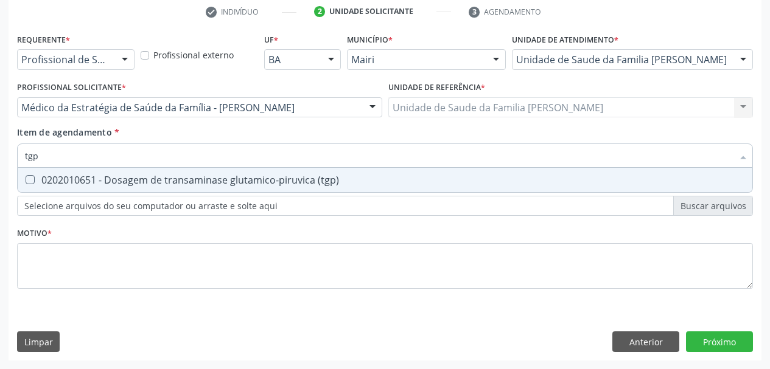
click at [35, 180] on div "0202010651 - Dosagem de transaminase glutamico-piruvica (tgp)" at bounding box center [385, 180] width 720 height 10
checkbox \(tgp\) "true"
drag, startPoint x: 44, startPoint y: 166, endPoint x: 0, endPoint y: 166, distance: 44.4
click at [0, 166] on div "Acompanhamento Acompanhe a situação das marcações correntes e finalizadas Relat…" at bounding box center [385, 101] width 770 height 536
type input "cr"
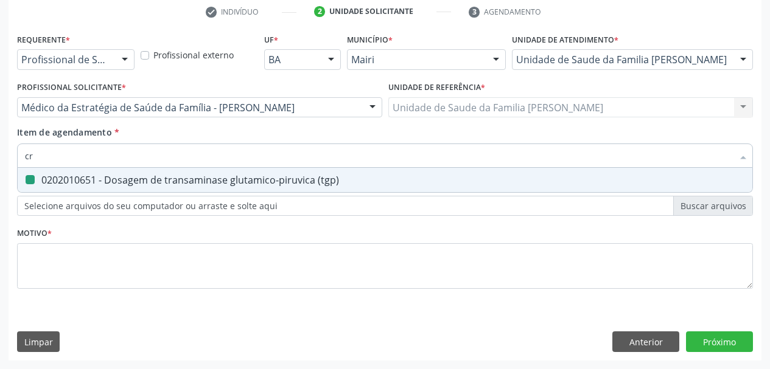
checkbox \(tgp\) "false"
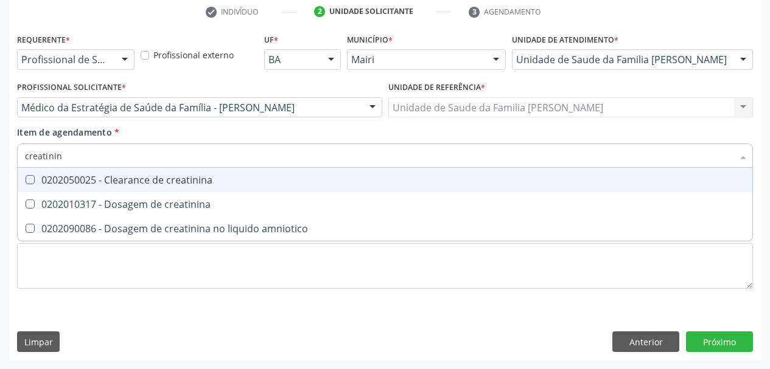
type input "creatinina"
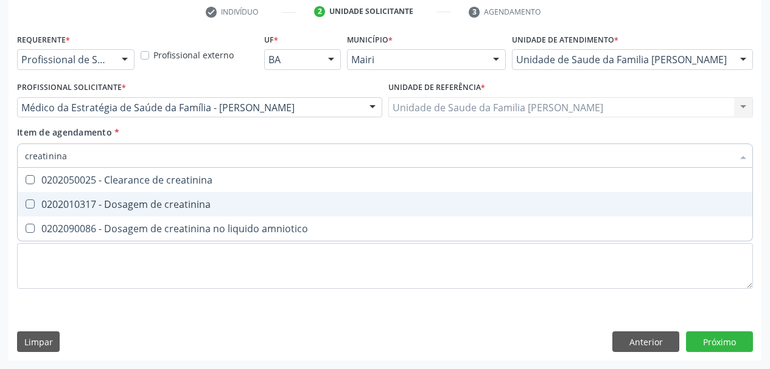
click at [80, 201] on div "0202010317 - Dosagem de creatinina" at bounding box center [385, 205] width 720 height 10
checkbox creatinina "true"
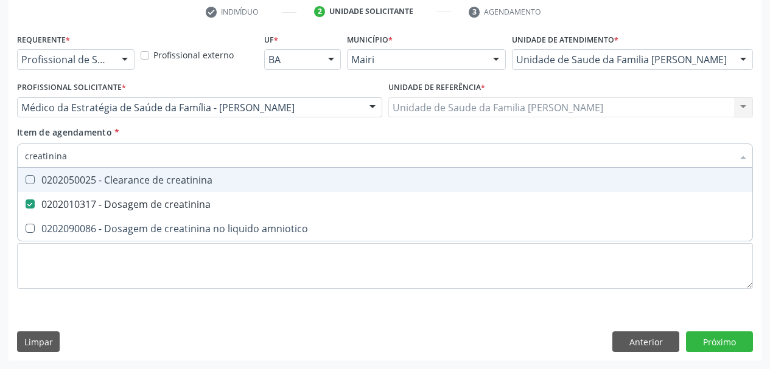
drag, startPoint x: 80, startPoint y: 161, endPoint x: 0, endPoint y: 164, distance: 80.4
click at [0, 164] on div "Acompanhamento Acompanhe a situação das marcações correntes e finalizadas Relat…" at bounding box center [385, 101] width 770 height 536
type input "v"
checkbox creatinina "false"
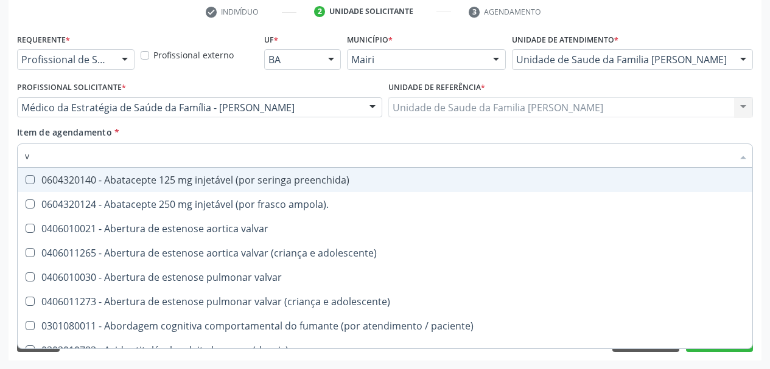
type input "vi"
checkbox cardiovascular "true"
checkbox \(tgp\) "false"
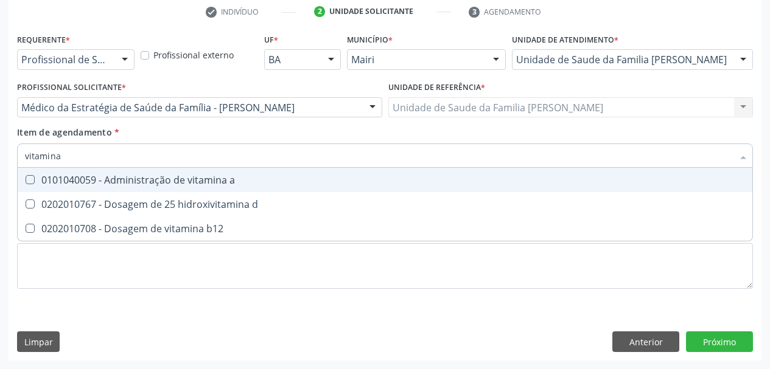
type input "vitamina"
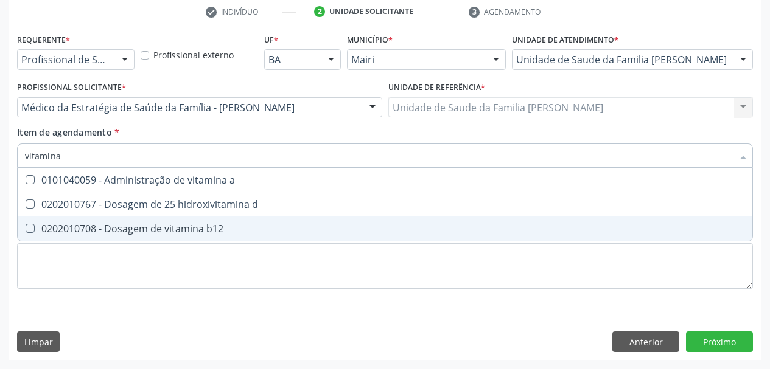
click at [41, 229] on div "0202010708 - Dosagem de vitamina b12" at bounding box center [385, 229] width 720 height 10
checkbox b12 "true"
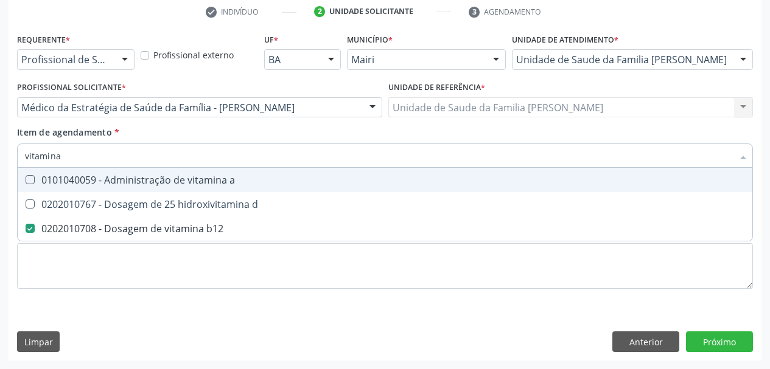
click at [0, 172] on div "Acompanhamento Acompanhe a situação das marcações correntes e finalizadas Relat…" at bounding box center [385, 101] width 770 height 536
type input "f"
checkbox b12 "false"
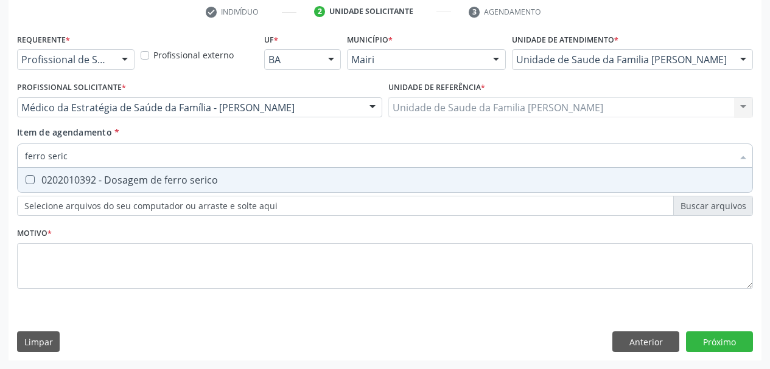
type input "ferro serico"
click at [49, 182] on div "0202010392 - Dosagem de ferro serico" at bounding box center [385, 180] width 720 height 10
checkbox serico "true"
drag, startPoint x: 78, startPoint y: 148, endPoint x: 0, endPoint y: 148, distance: 78.5
click at [0, 148] on div "Acompanhamento Acompanhe a situação das marcações correntes e finalizadas Relat…" at bounding box center [385, 101] width 770 height 536
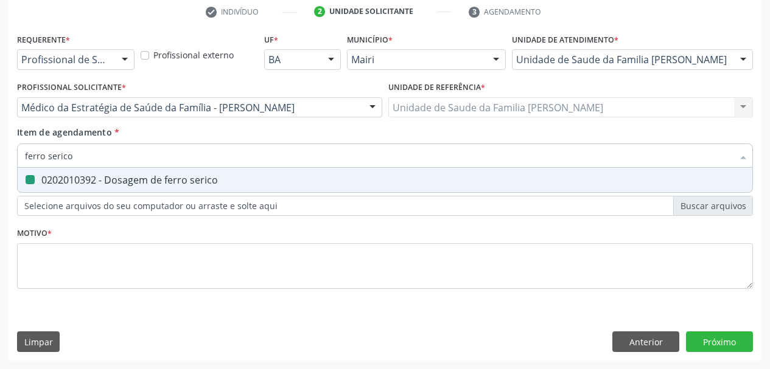
type input "f"
checkbox serico "false"
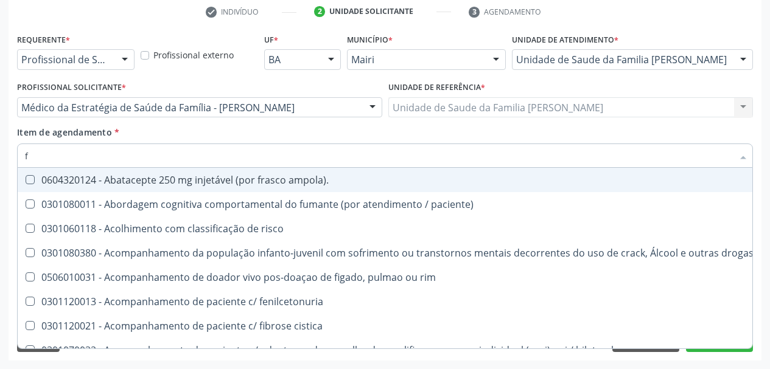
type input "fe"
checkbox c "true"
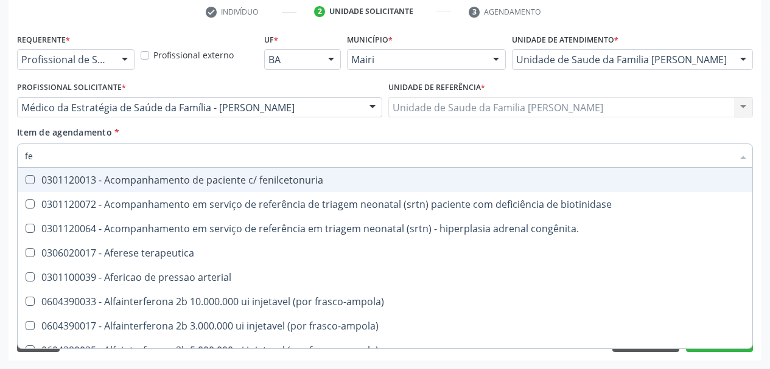
type input "fer"
checkbox joelho "true"
checkbox serico "false"
type input "ferr"
checkbox terapeutica "true"
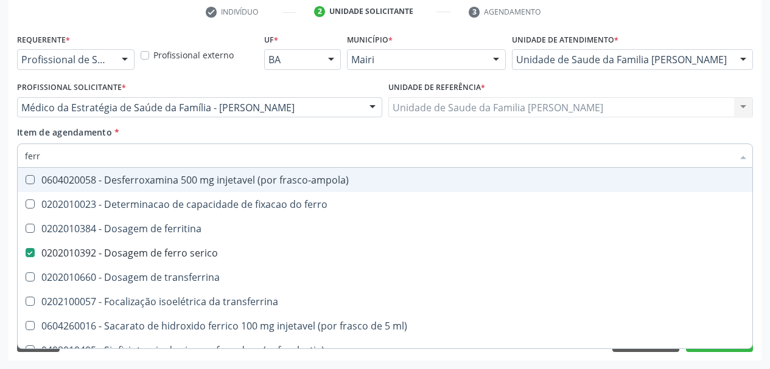
type input "ferri"
checkbox serico "false"
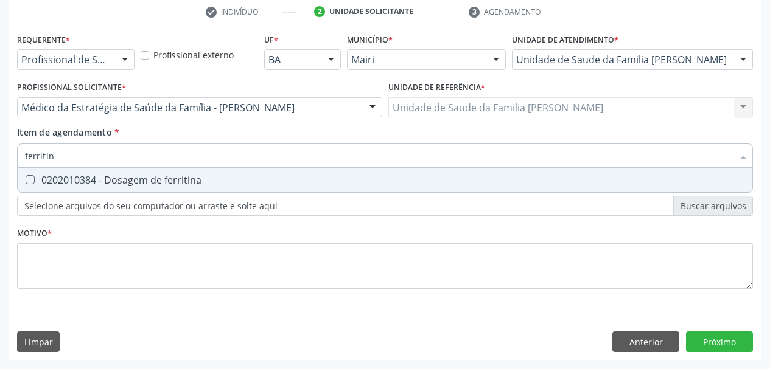
type input "ferritina"
click at [33, 181] on ferritina at bounding box center [30, 179] width 9 height 9
click at [26, 181] on ferritina "checkbox" at bounding box center [22, 180] width 8 height 8
checkbox ferritina "true"
click at [54, 167] on input "ferritina" at bounding box center [379, 156] width 708 height 24
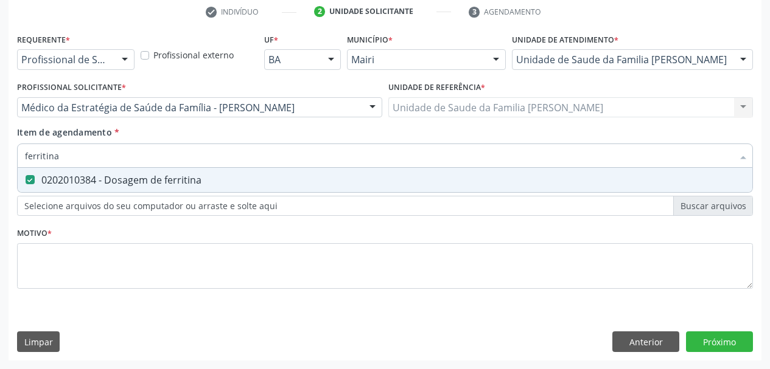
drag, startPoint x: 66, startPoint y: 156, endPoint x: 0, endPoint y: 162, distance: 65.9
click at [0, 162] on div "Acompanhamento Acompanhe a situação das marcações correntes e finalizadas Relat…" at bounding box center [385, 101] width 770 height 536
checkbox ferritina "false"
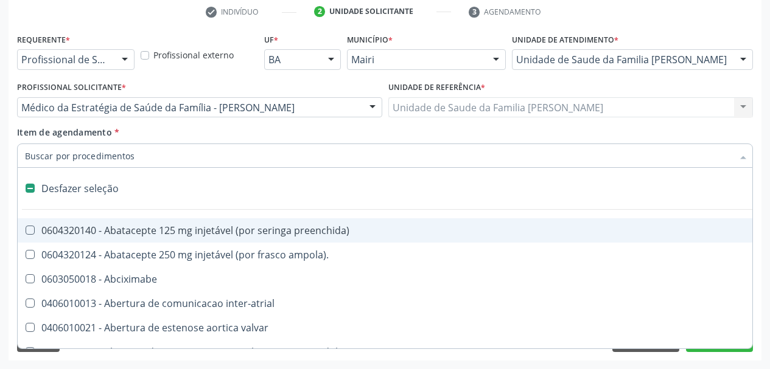
click at [10, 162] on div "Requerente * Profissional de Saúde Profissional de Saúde Paciente Nenhum result…" at bounding box center [385, 195] width 753 height 330
checkbox ampola\)\ "true"
checkbox Abciximabe "true"
checkbox inter-atrial "true"
checkbox valvar "true"
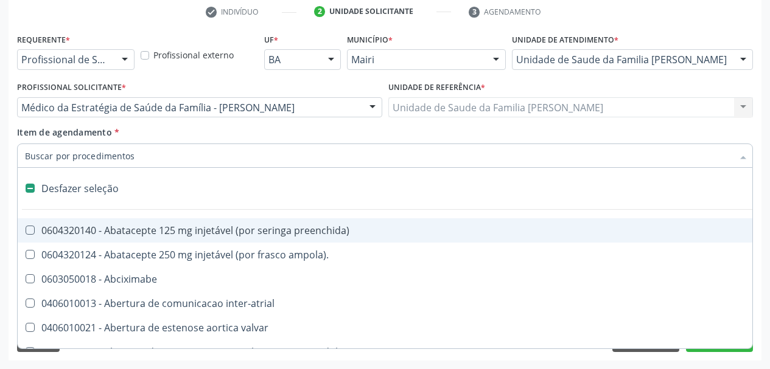
checkbox adolescente\) "true"
checkbox valvar "true"
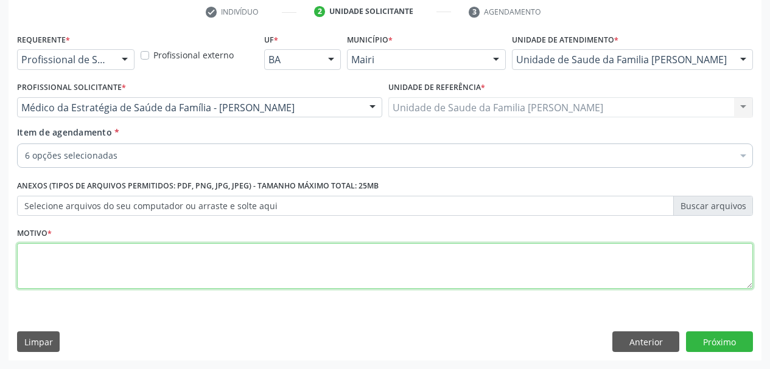
click at [61, 256] on textarea at bounding box center [385, 266] width 736 height 46
type textarea "Avaliação da função renal."
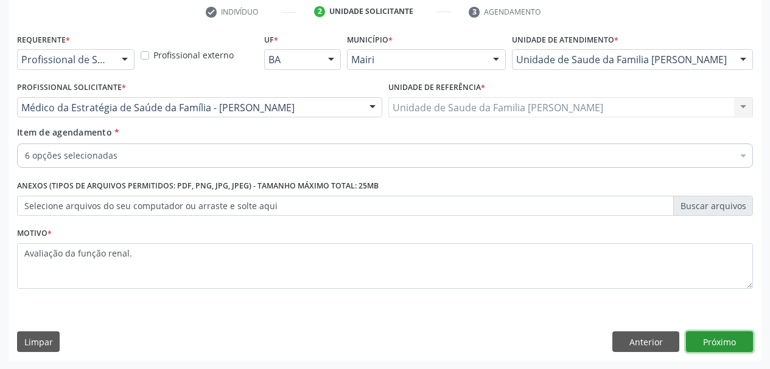
click at [730, 341] on button "Próximo" at bounding box center [719, 342] width 67 height 21
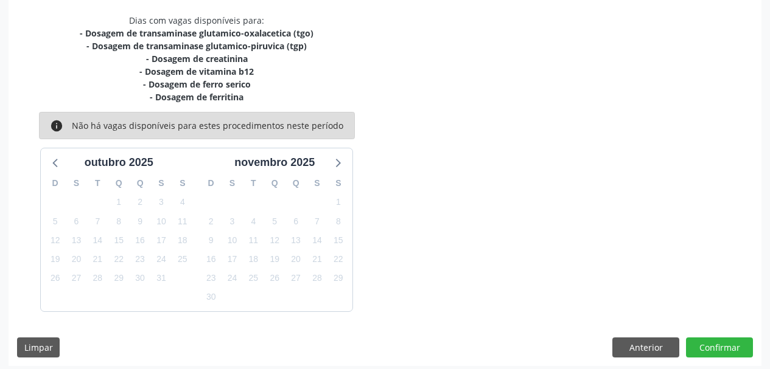
scroll to position [260, 0]
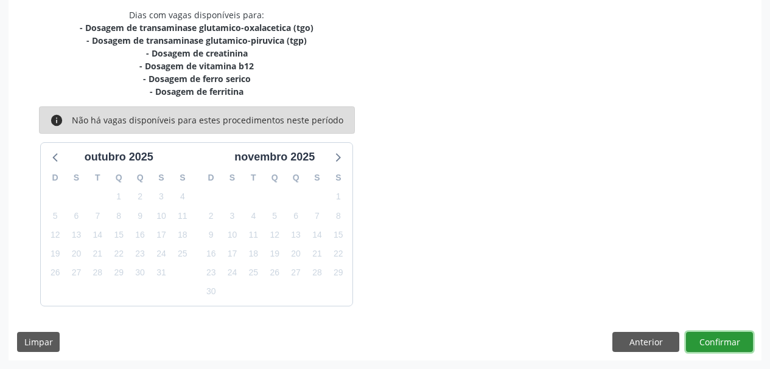
click at [708, 347] on button "Confirmar" at bounding box center [719, 342] width 67 height 21
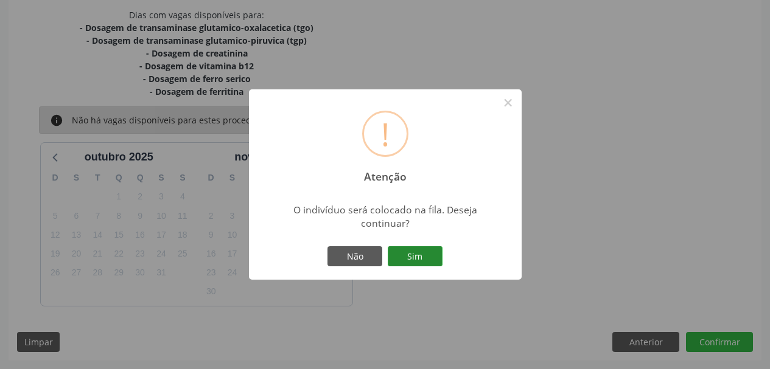
click at [425, 248] on button "Sim" at bounding box center [415, 256] width 55 height 21
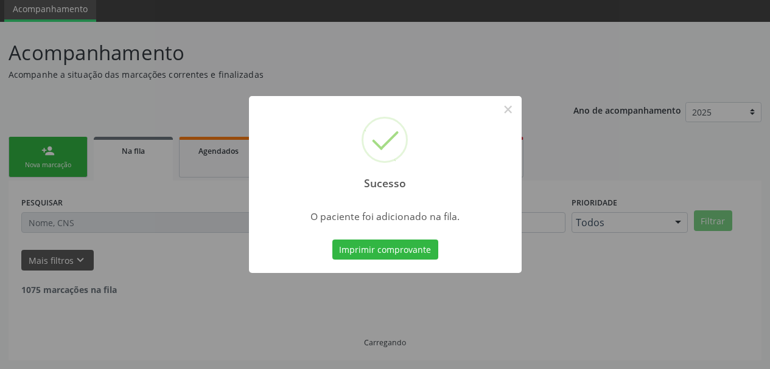
scroll to position [32, 0]
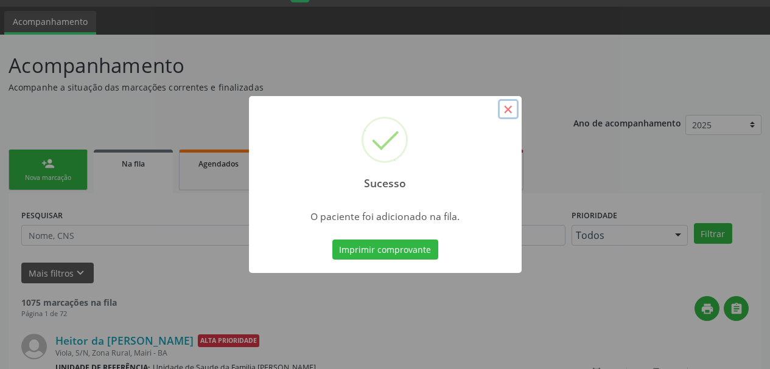
click at [501, 113] on button "×" at bounding box center [508, 109] width 21 height 21
